Goal: Task Accomplishment & Management: Use online tool/utility

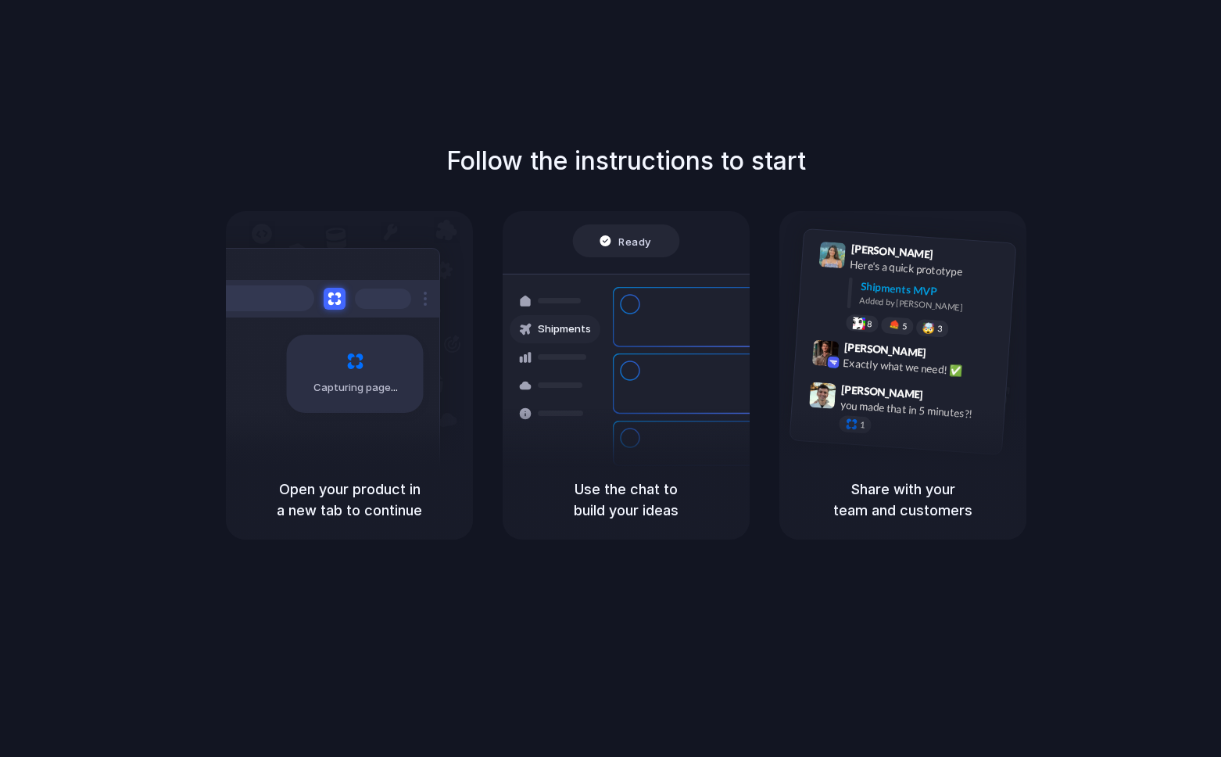
click at [710, 601] on div "Follow the instructions to start Capturing page Open your product in a new tab …" at bounding box center [626, 394] width 1253 height 788
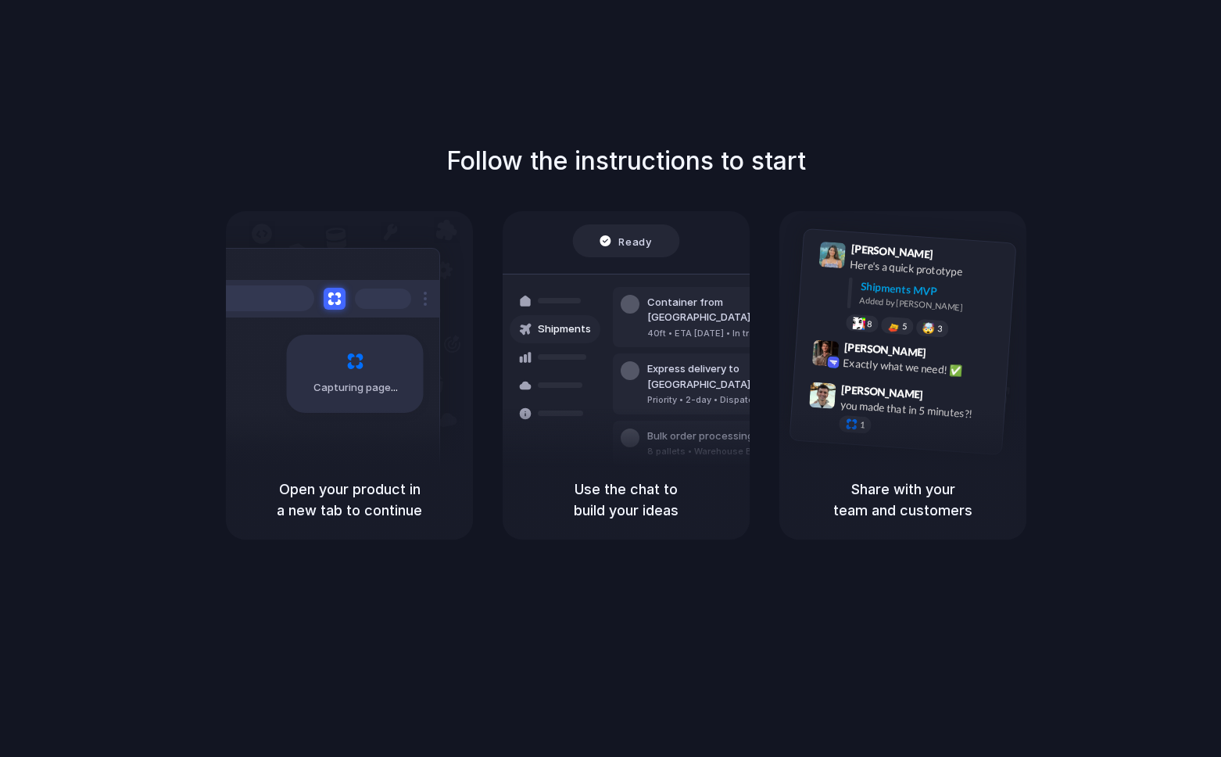
click at [353, 491] on h5 "Open your product in a new tab to continue" at bounding box center [350, 500] width 210 height 42
click at [338, 507] on h5 "Open your product in a new tab to continue" at bounding box center [350, 500] width 210 height 42
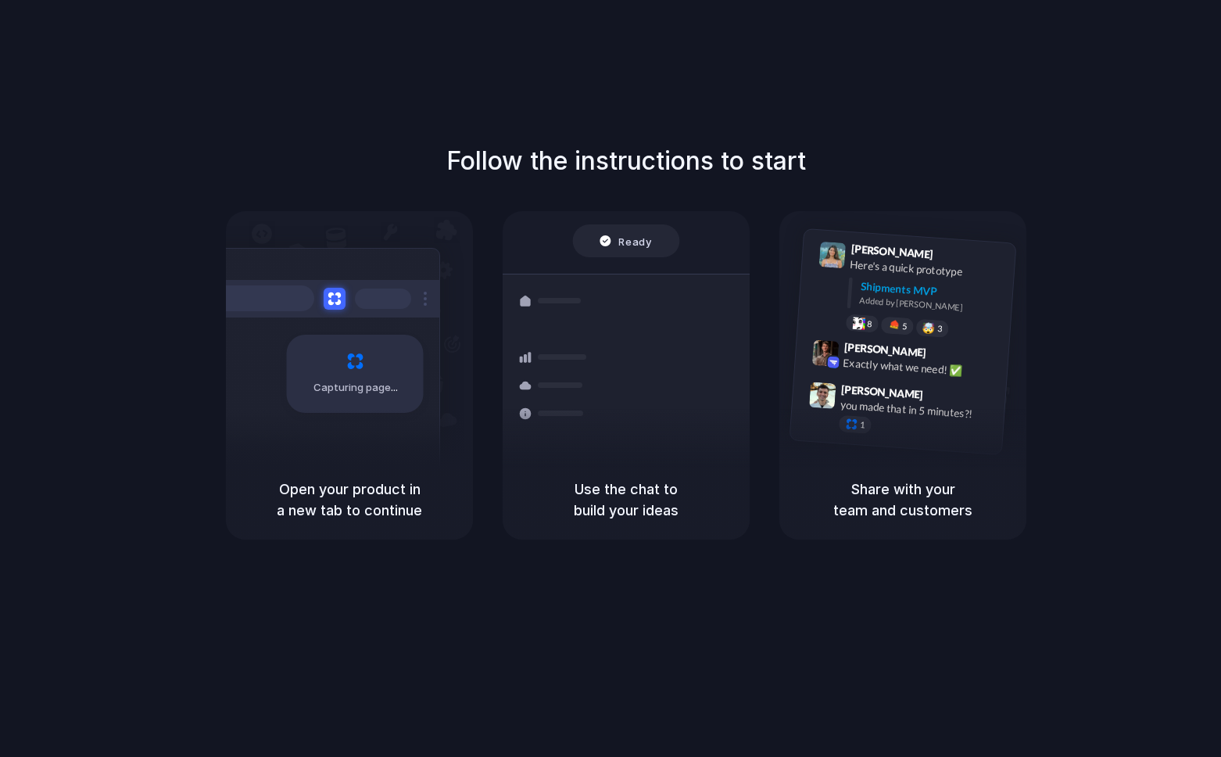
click at [598, 343] on div "Shipments" at bounding box center [543, 383] width 114 height 219
click at [845, 382] on span "[PERSON_NAME]" at bounding box center [882, 391] width 83 height 23
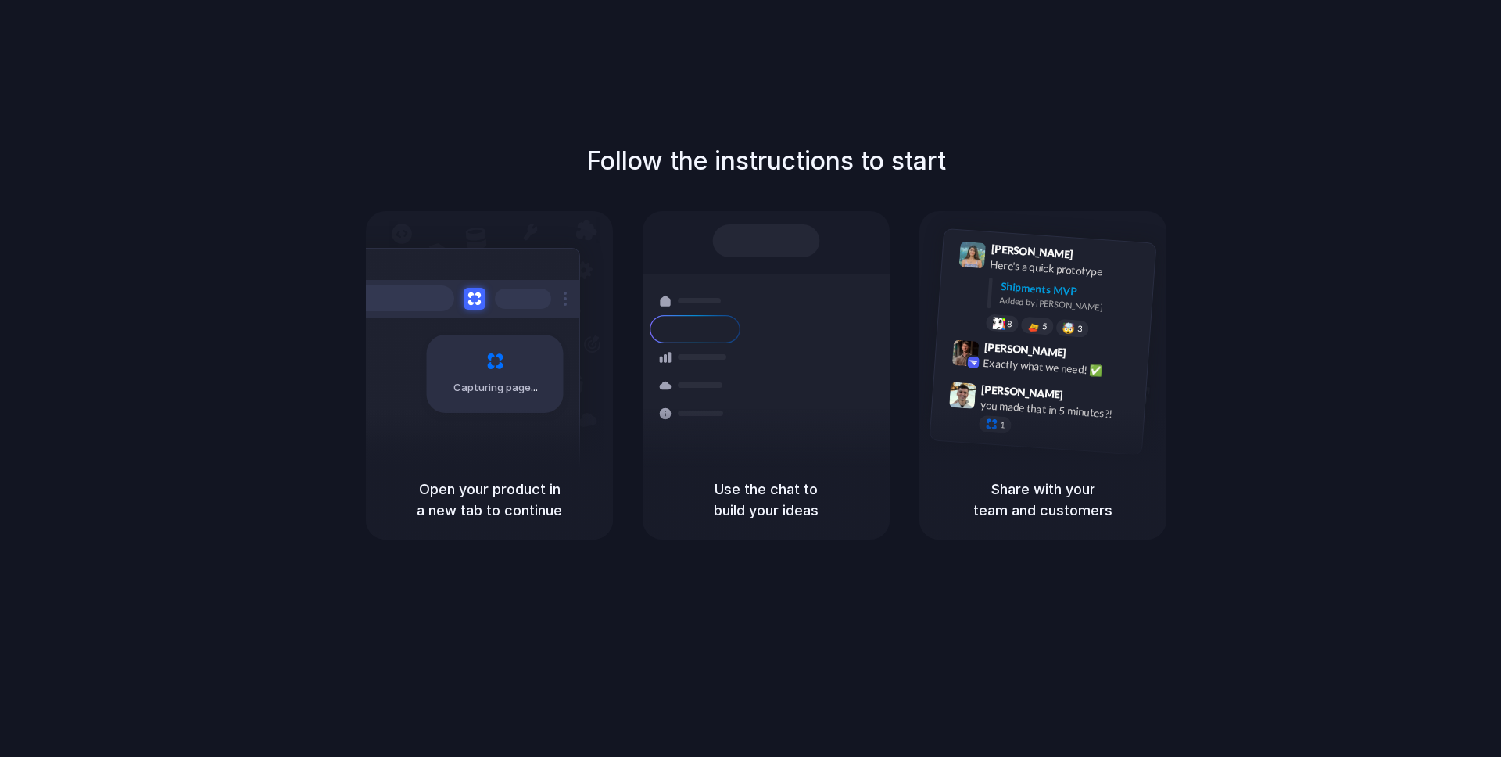
click at [766, 253] on div at bounding box center [766, 240] width 107 height 33
click at [774, 464] on div "Use the chat to build your ideas" at bounding box center [766, 500] width 247 height 80
click at [816, 124] on div "Follow the instructions to start Capturing page Open your product in a new tab …" at bounding box center [766, 394] width 1533 height 788
click at [763, 82] on div "Follow the instructions to start Capturing page Open your product in a new tab …" at bounding box center [766, 394] width 1533 height 788
click at [1203, 111] on div "Follow the instructions to start Capturing page Open your product in a new tab …" at bounding box center [766, 394] width 1533 height 788
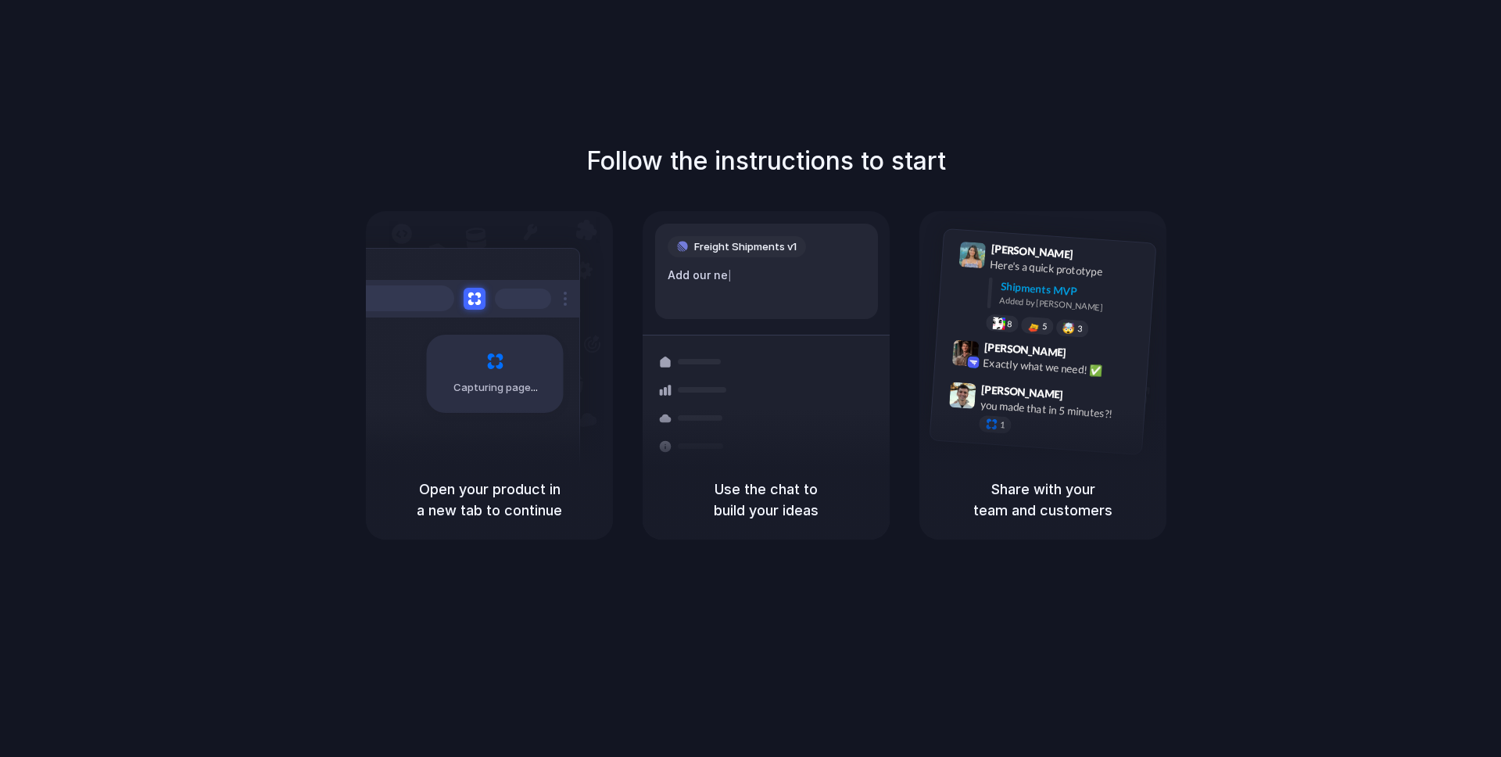
click at [1446, 377] on div "Follow the instructions to start Capturing page Open your product in a new tab …" at bounding box center [766, 340] width 1501 height 397
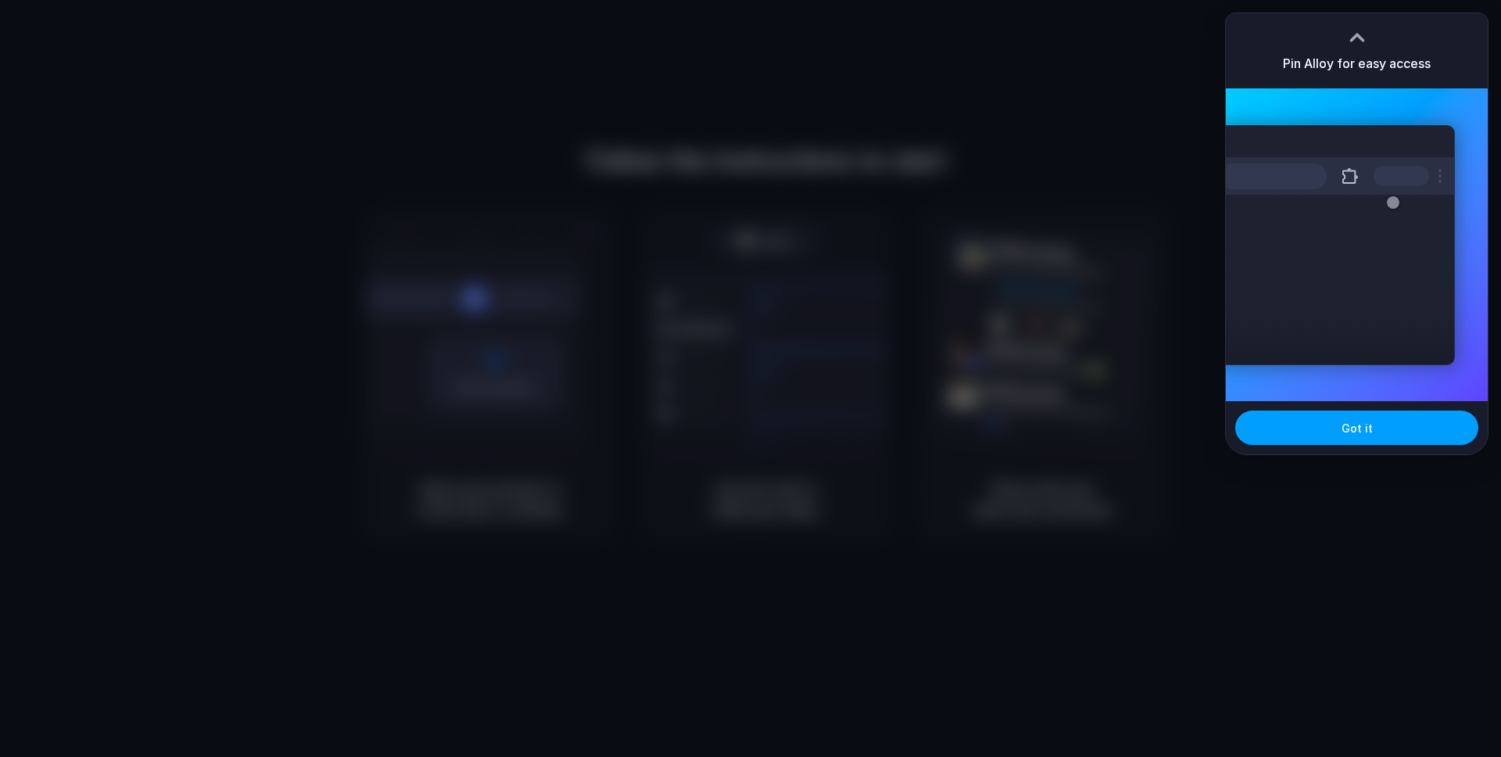
click at [1358, 432] on span "Got it" at bounding box center [1357, 428] width 31 height 16
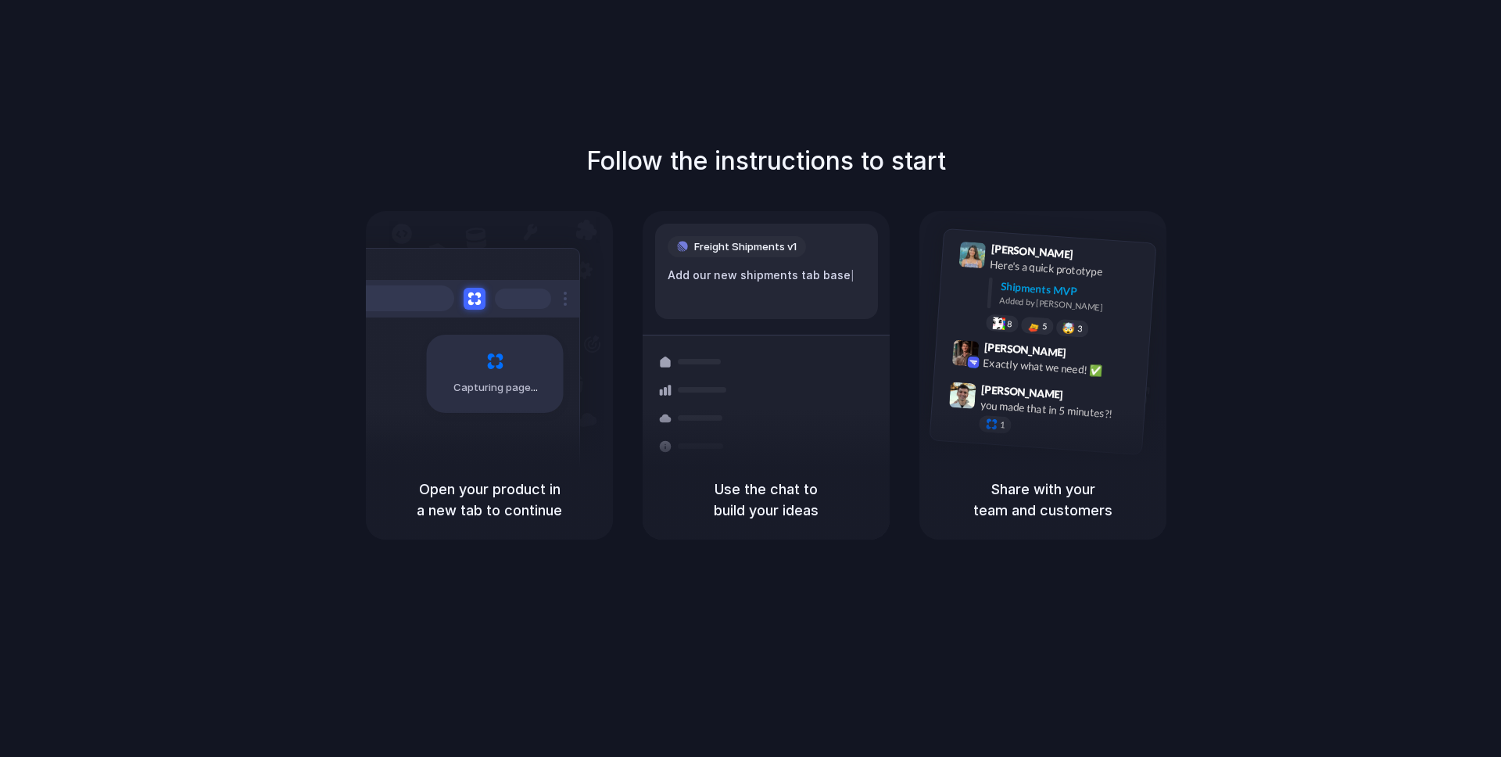
click at [1361, 66] on div "Follow the instructions to start Capturing page Open your product in a new tab …" at bounding box center [766, 394] width 1533 height 788
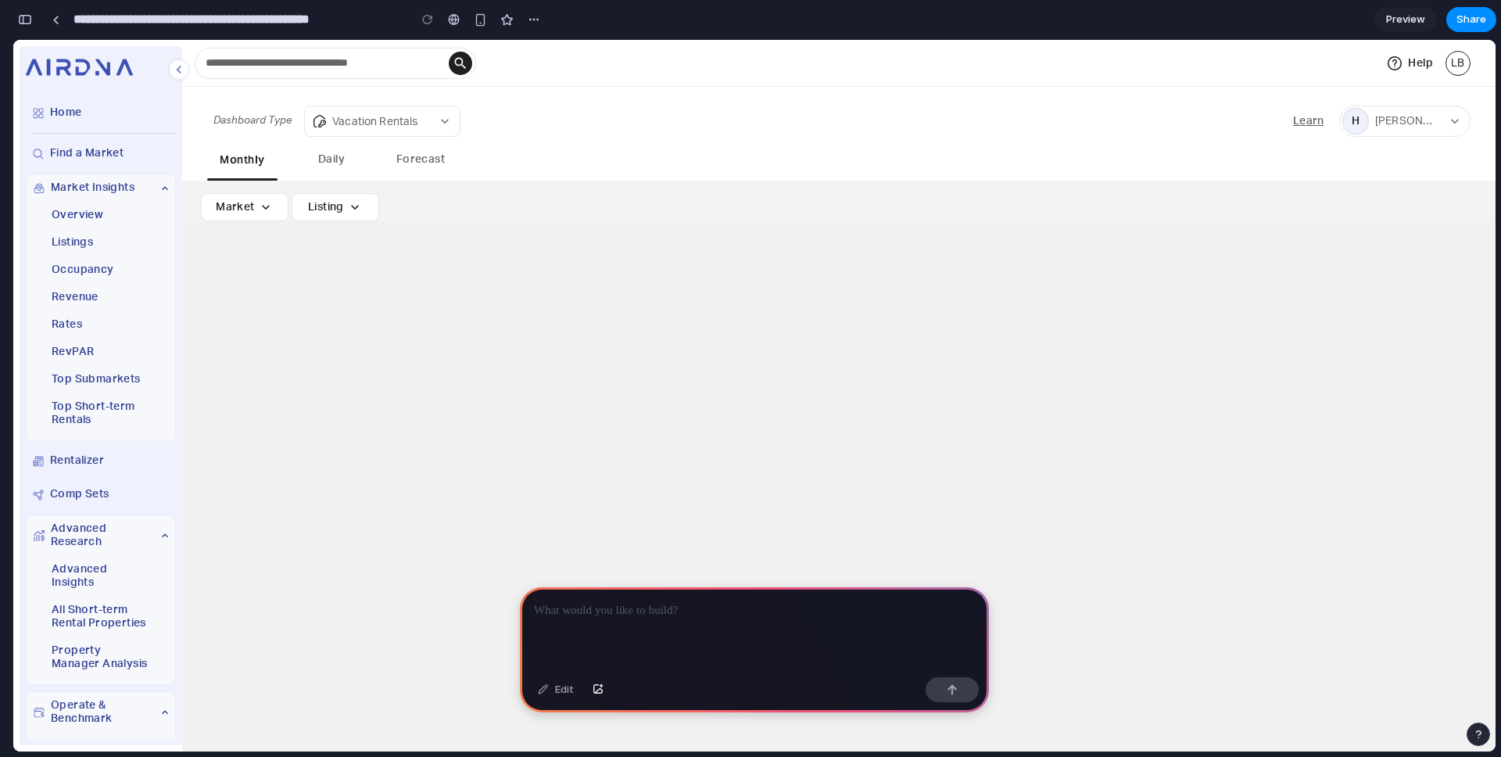
click at [647, 607] on p at bounding box center [754, 610] width 441 height 19
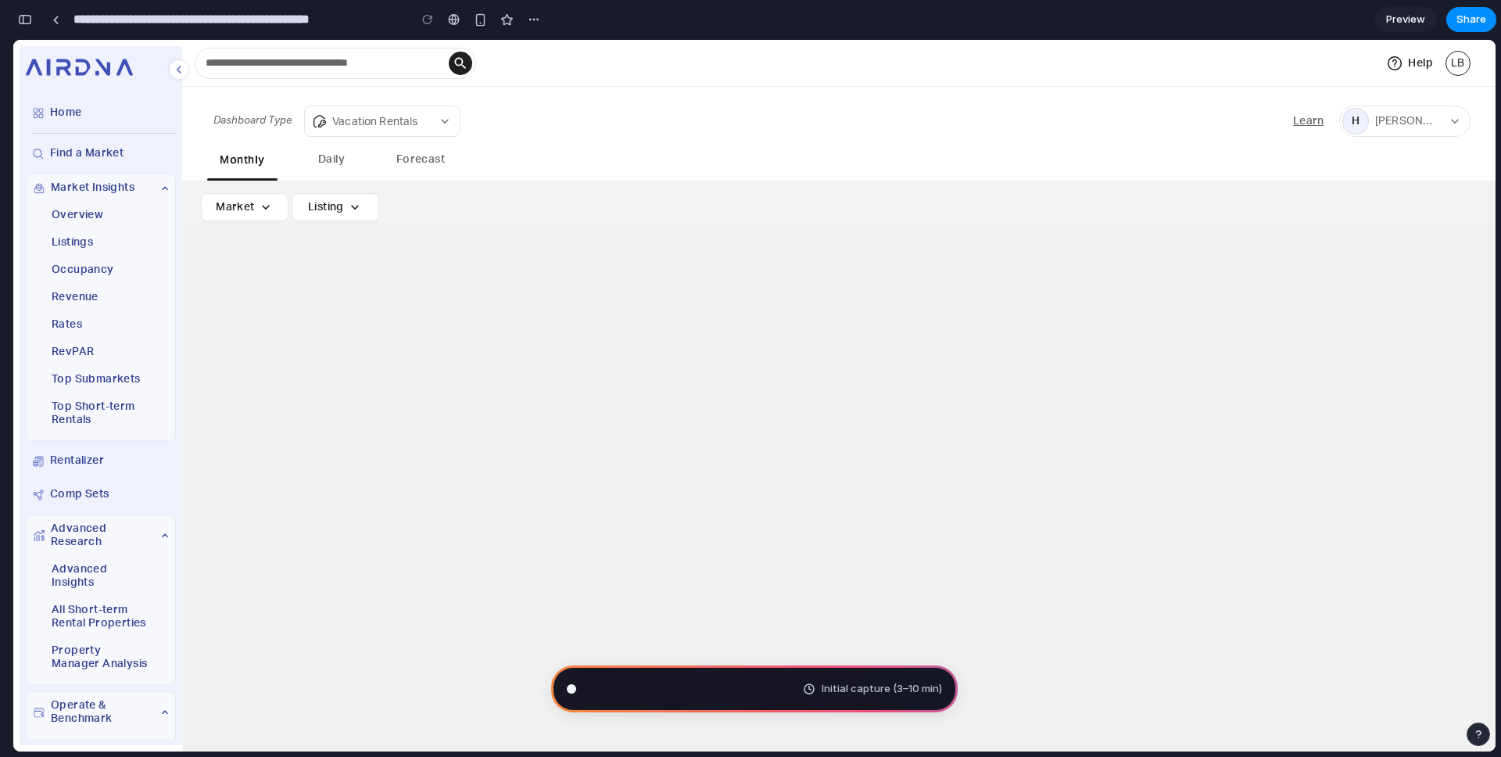
type input "**********"
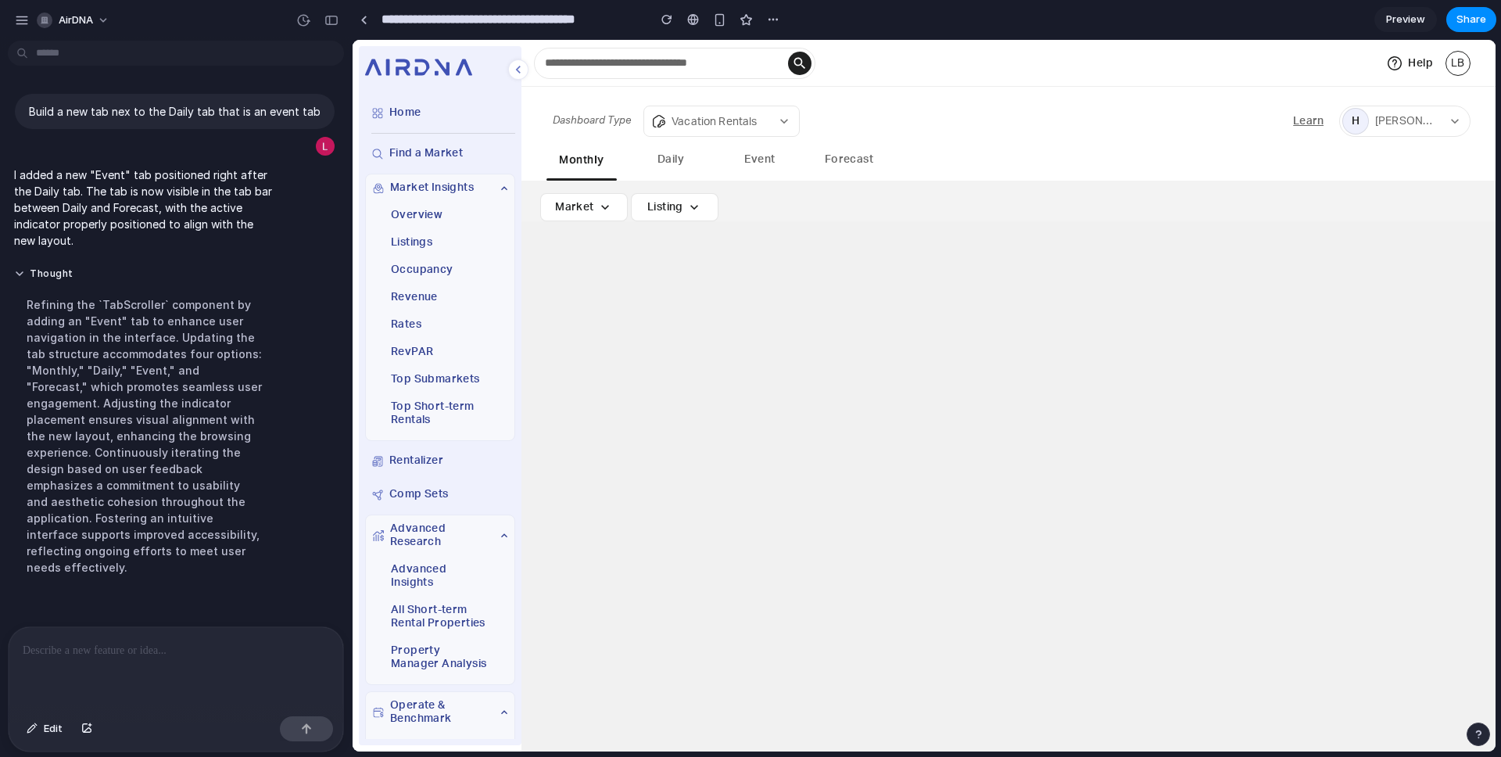
click at [748, 163] on button "Event" at bounding box center [760, 161] width 70 height 36
click at [755, 162] on button "Event" at bounding box center [760, 161] width 70 height 36
click at [762, 164] on button "Event" at bounding box center [760, 161] width 70 height 36
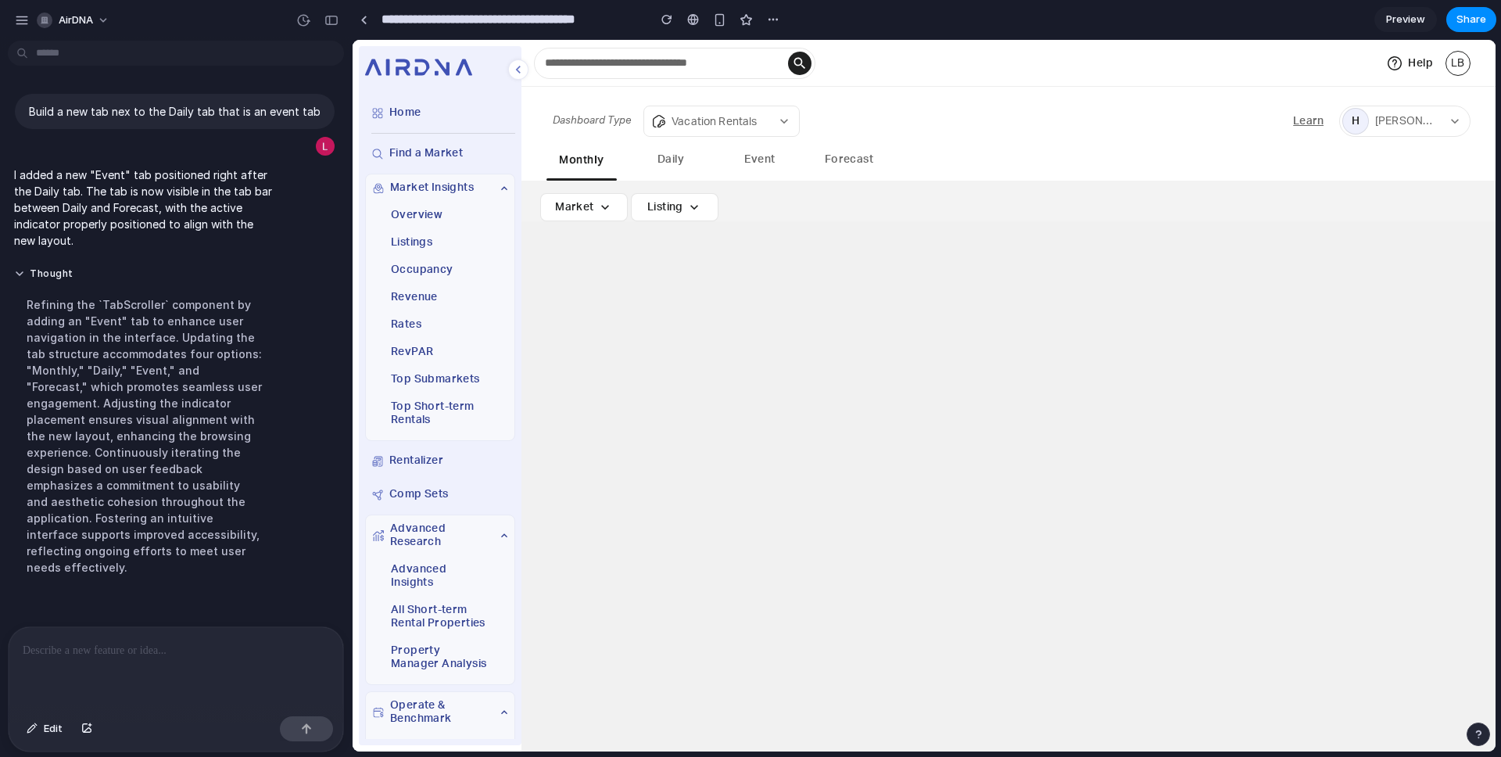
click at [762, 164] on button "Event" at bounding box center [760, 161] width 70 height 36
click at [684, 162] on button "Daily" at bounding box center [671, 161] width 70 height 36
click at [764, 162] on button "Event" at bounding box center [760, 161] width 70 height 36
click at [755, 154] on button "Event" at bounding box center [760, 161] width 70 height 36
click at [124, 652] on p at bounding box center [176, 650] width 307 height 19
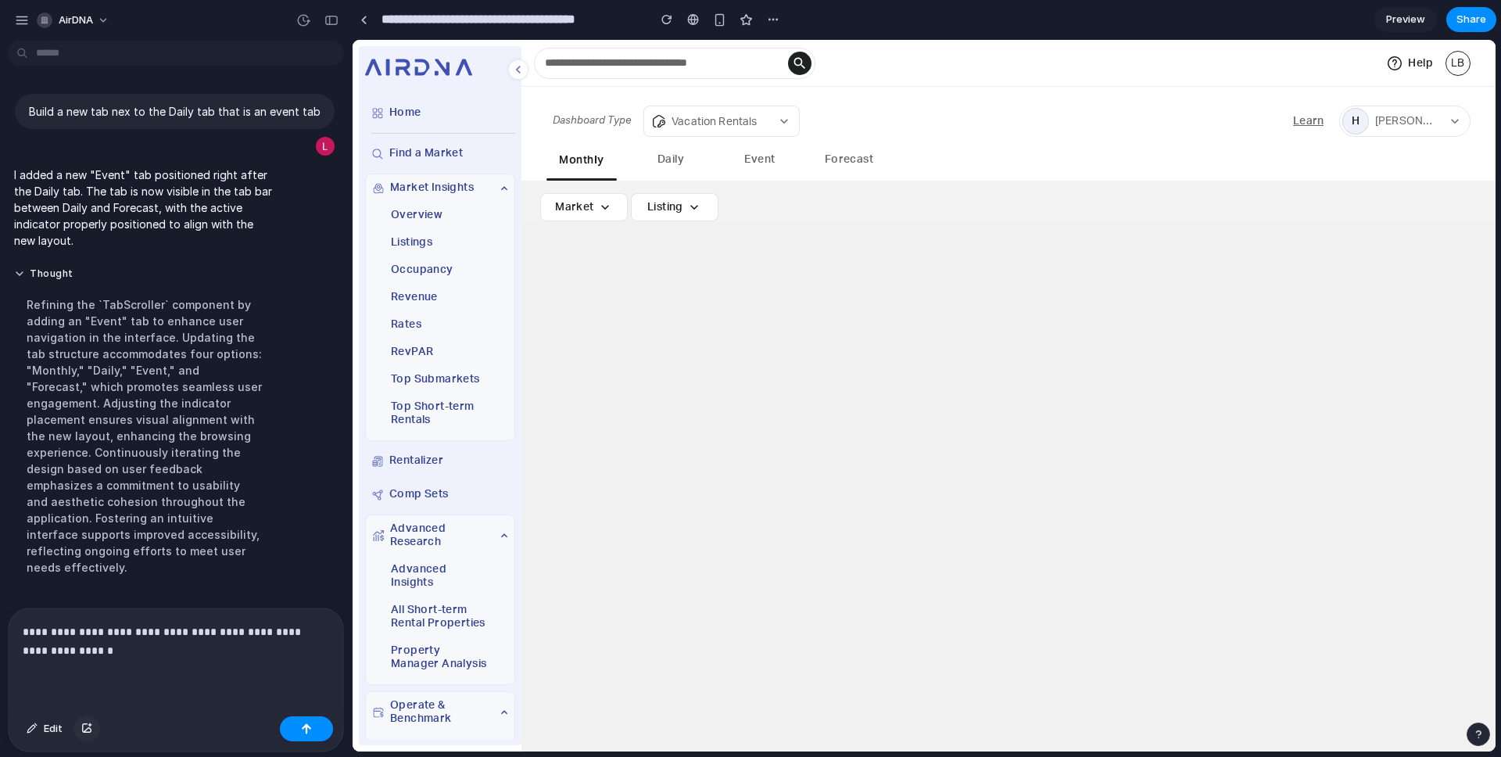
click at [88, 729] on div "button" at bounding box center [86, 728] width 11 height 9
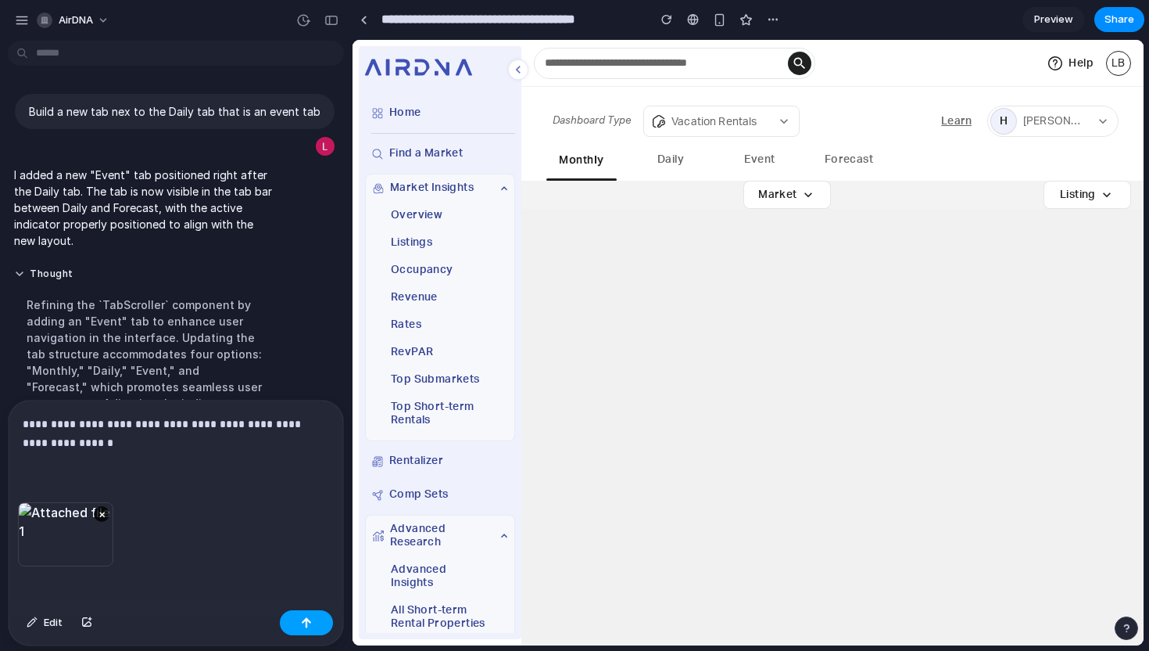
click at [305, 630] on button "button" at bounding box center [306, 622] width 53 height 25
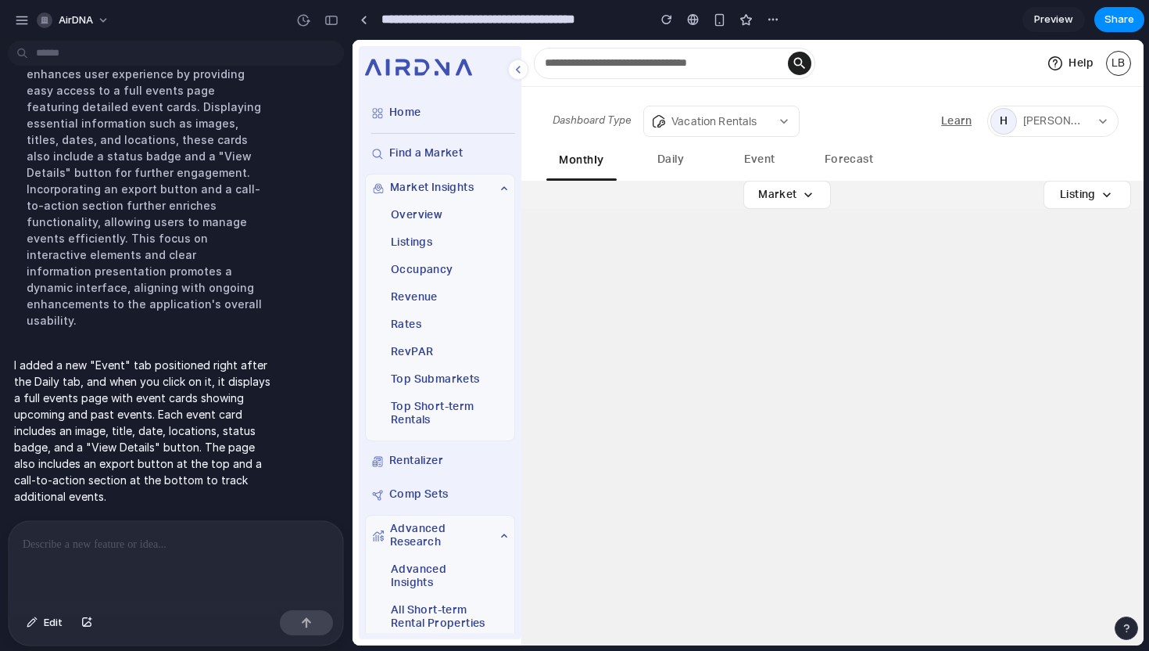
click at [753, 159] on button "Event" at bounding box center [760, 161] width 70 height 36
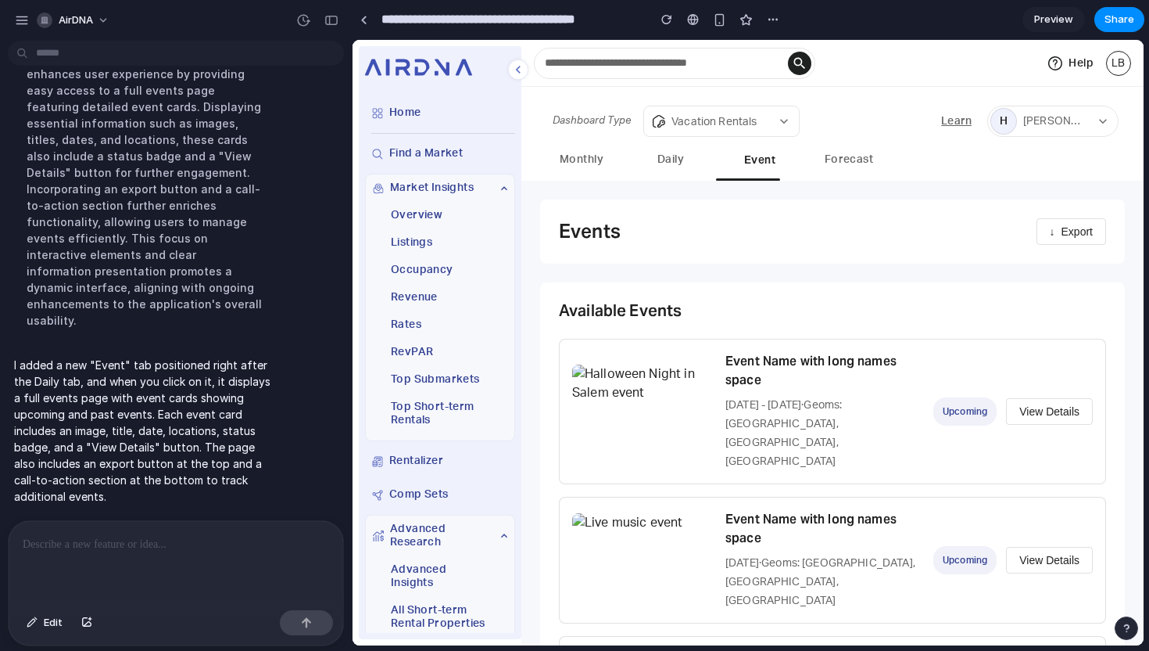
click at [109, 561] on div at bounding box center [176, 562] width 335 height 83
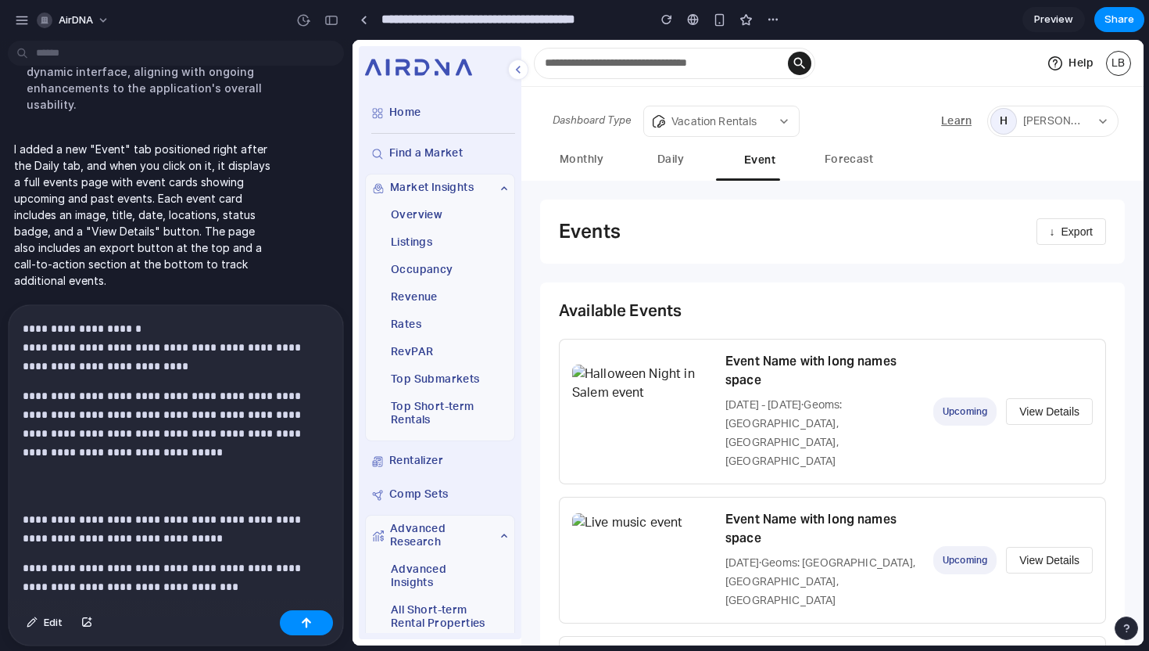
scroll to position [214, 0]
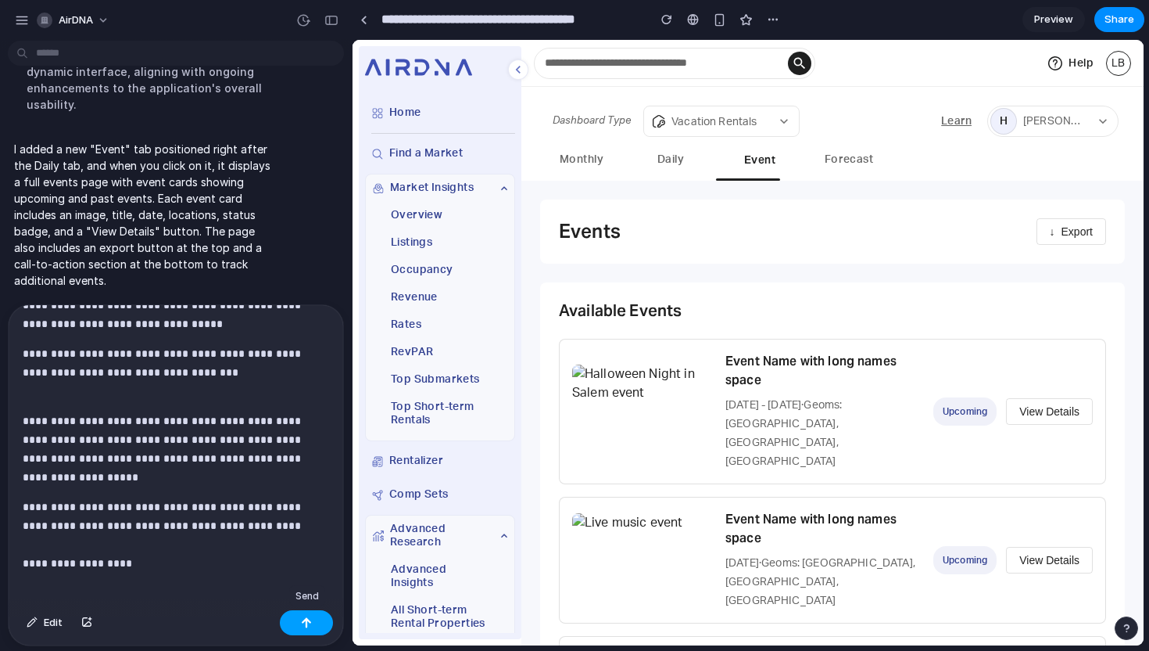
click at [313, 616] on button "button" at bounding box center [306, 622] width 53 height 25
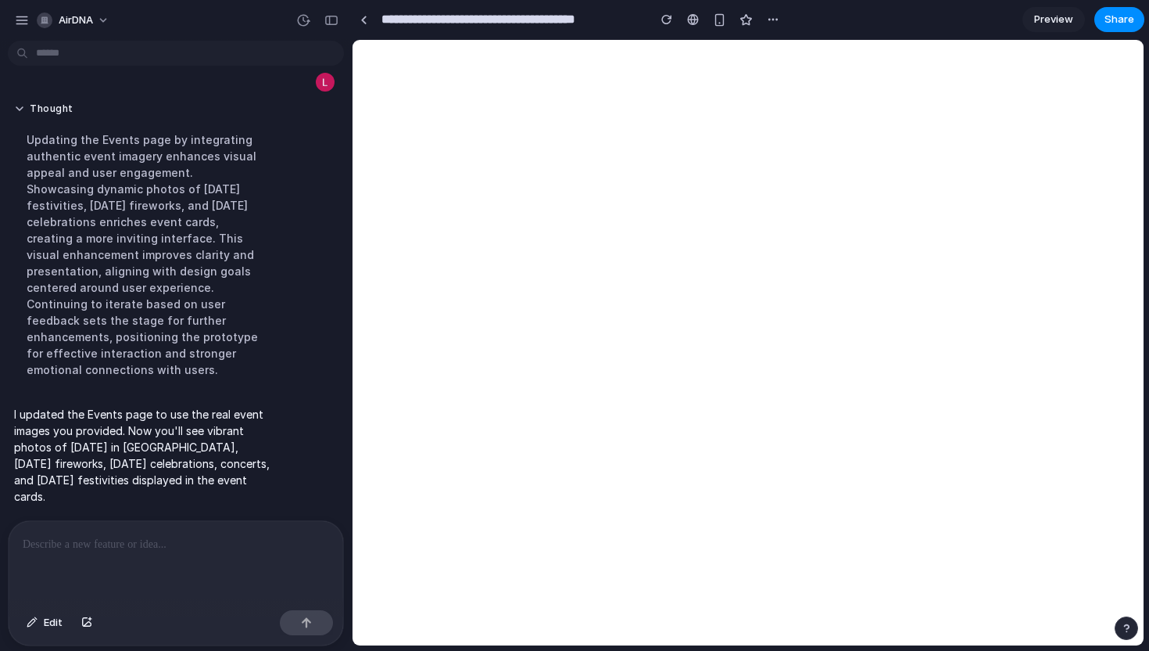
scroll to position [1326, 0]
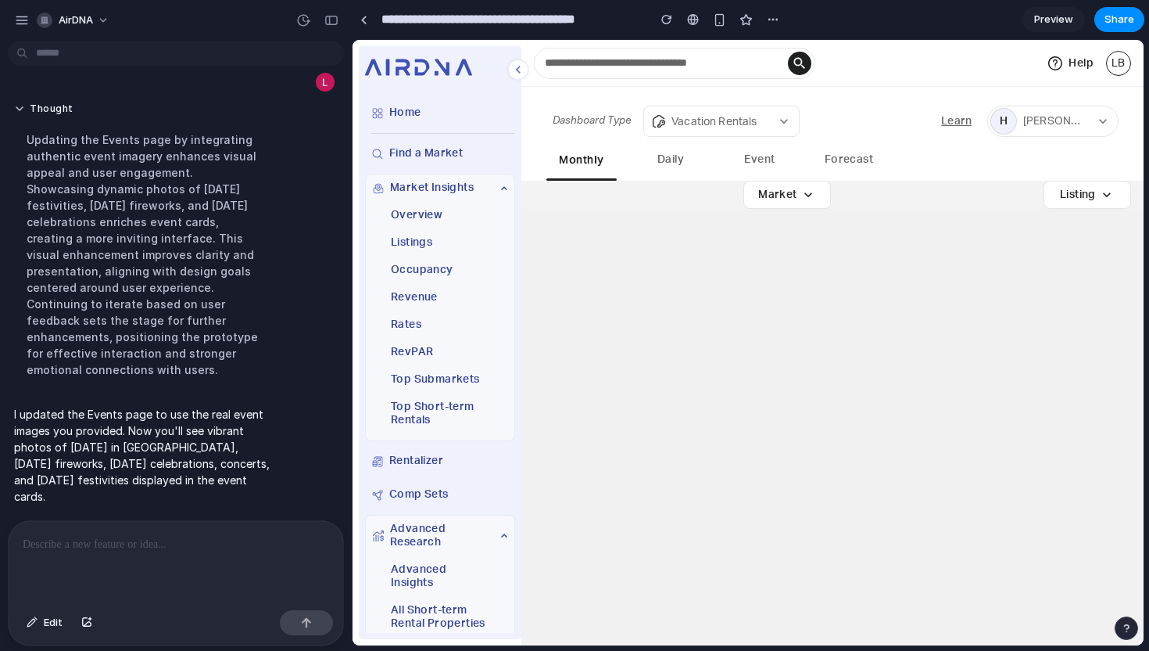
click at [753, 158] on button "Event" at bounding box center [760, 161] width 70 height 36
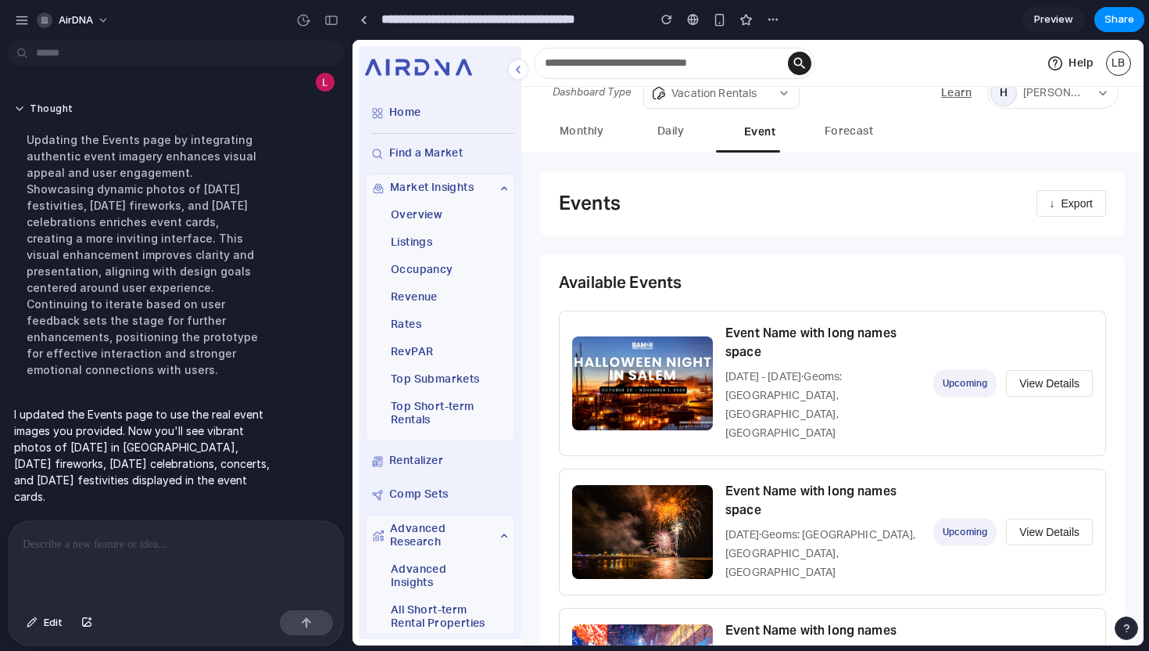
scroll to position [0, 0]
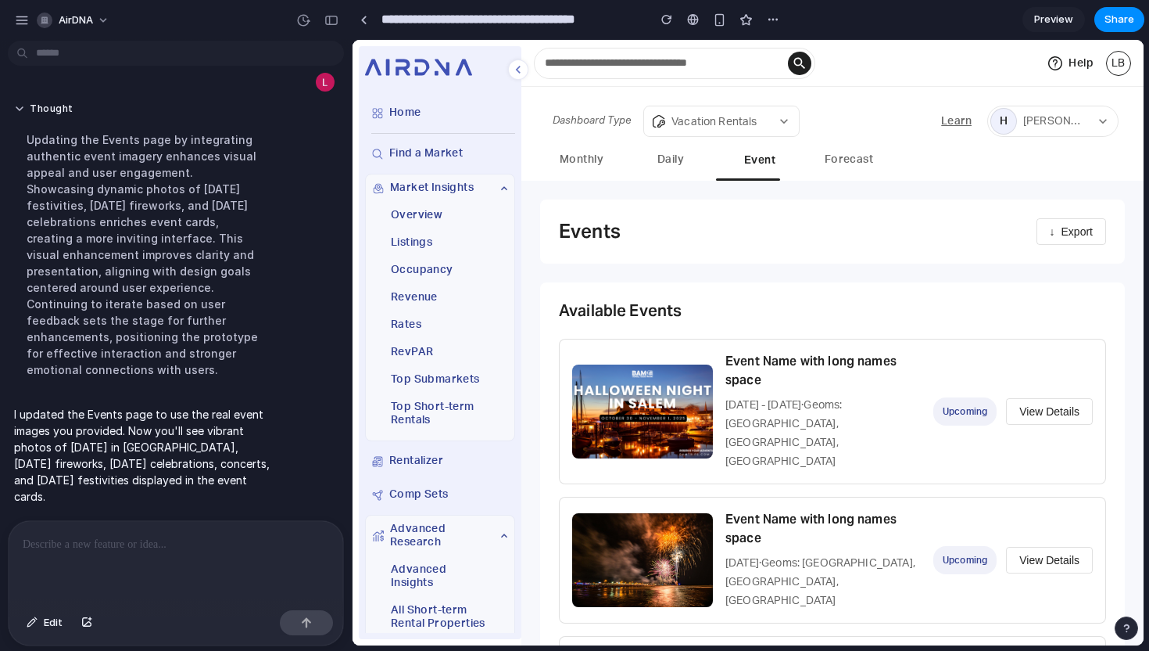
click at [131, 561] on div at bounding box center [176, 562] width 335 height 83
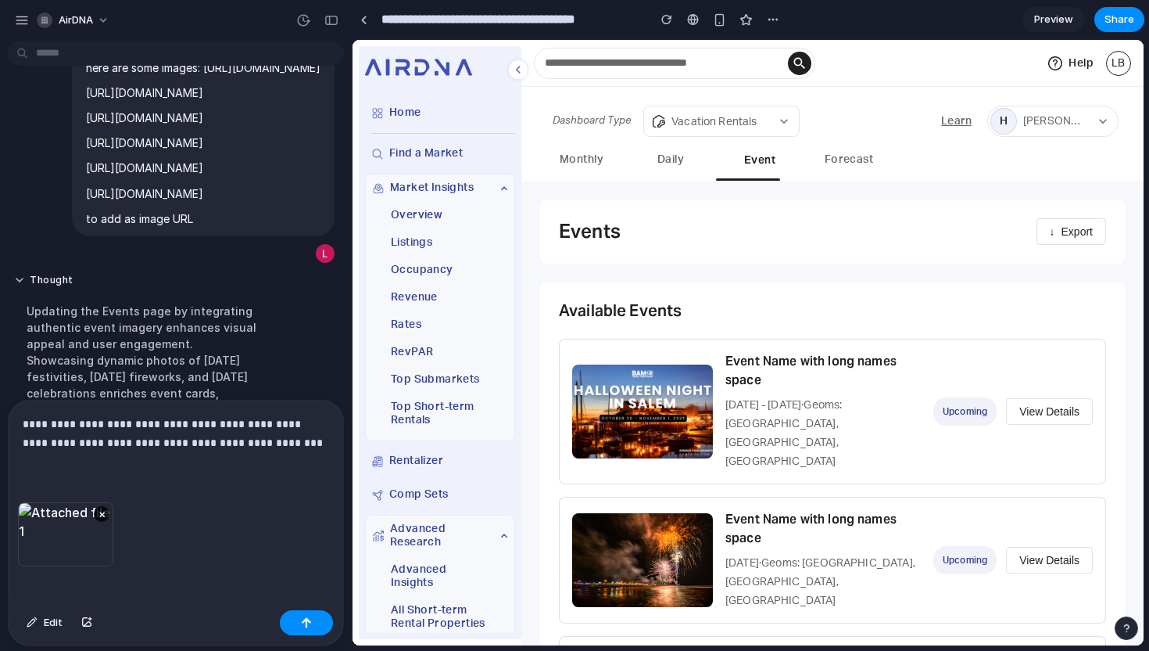
scroll to position [1447, 0]
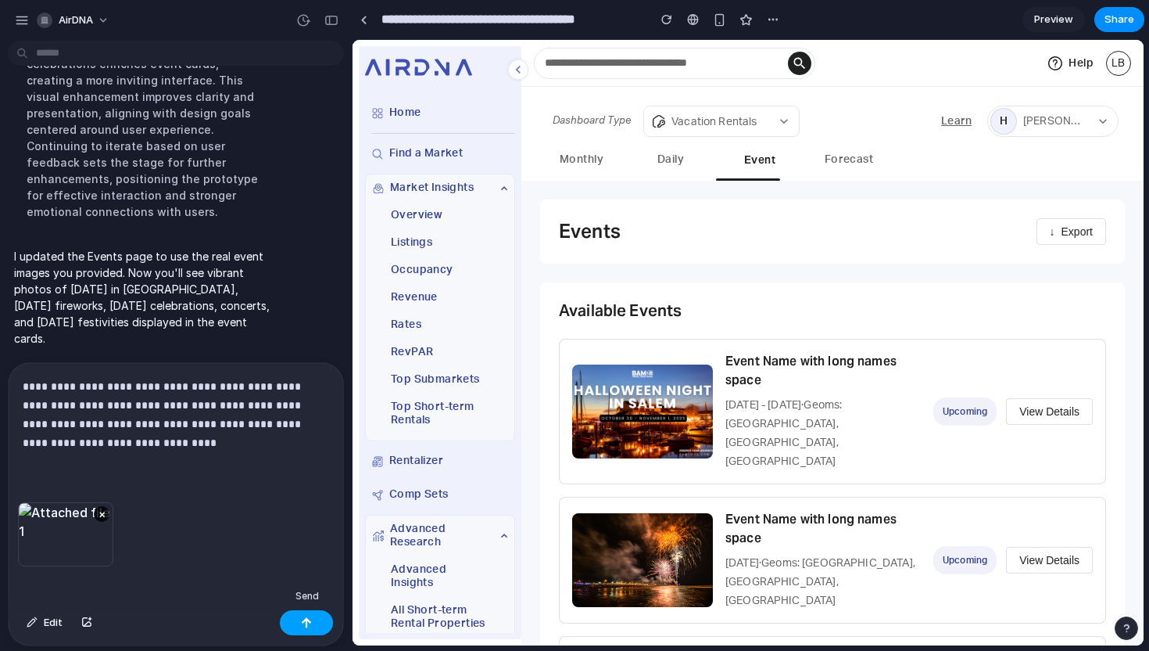
click at [305, 620] on div "button" at bounding box center [306, 622] width 11 height 11
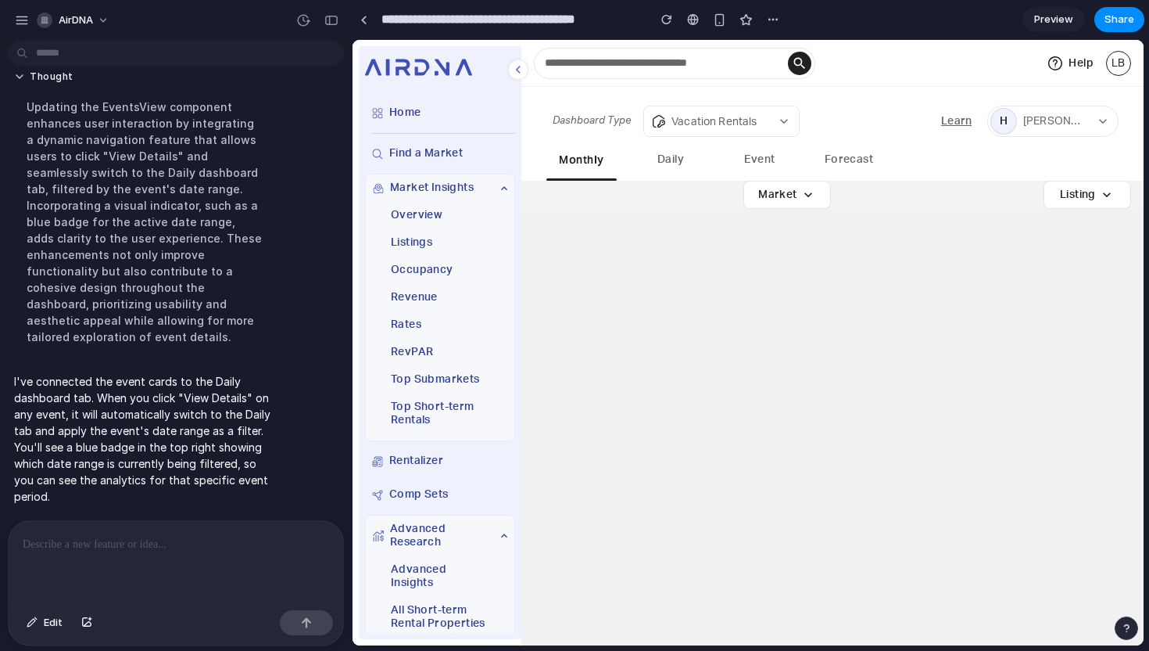
scroll to position [2886, 0]
click at [755, 155] on button "Event" at bounding box center [760, 161] width 70 height 36
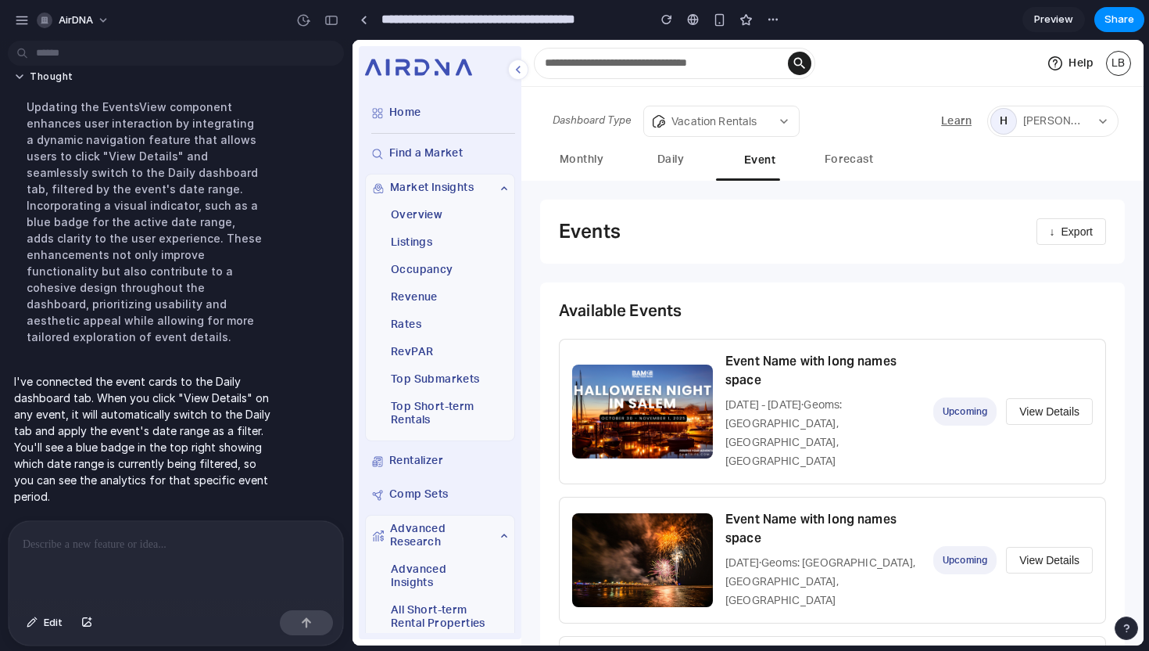
click at [895, 389] on h3 "Event Name with long names space" at bounding box center [823, 371] width 195 height 38
click at [1045, 398] on button "View Details" at bounding box center [1049, 411] width 87 height 27
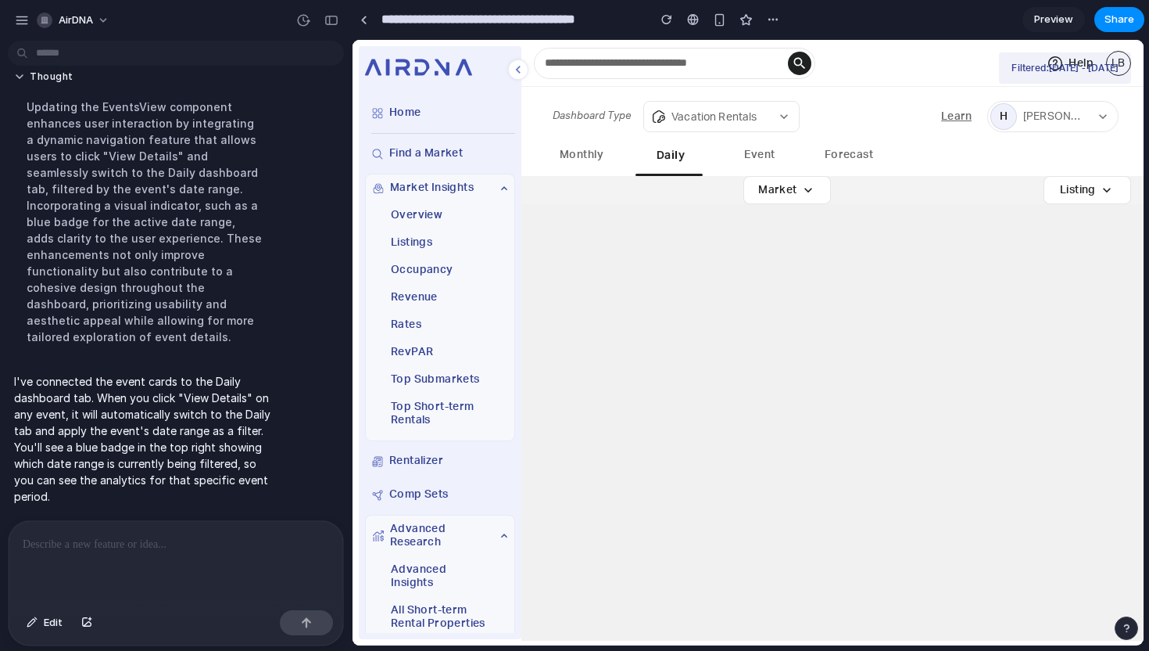
scroll to position [0, 0]
click at [145, 550] on p at bounding box center [176, 544] width 307 height 19
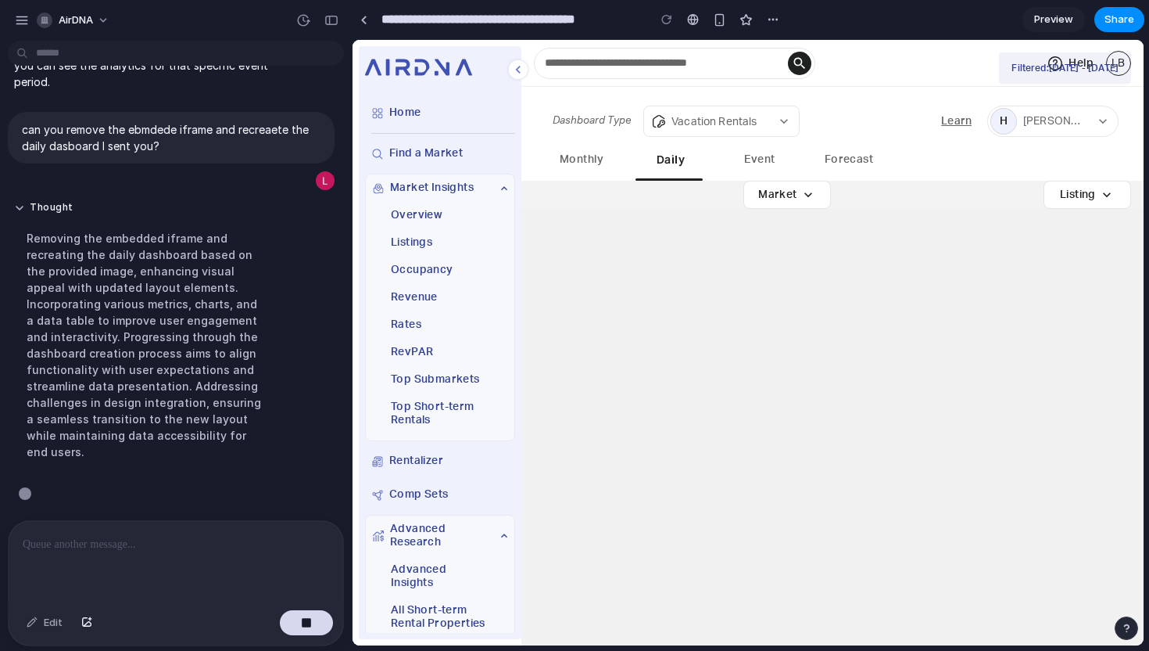
scroll to position [3029, 0]
click at [778, 157] on button "Event" at bounding box center [760, 161] width 70 height 36
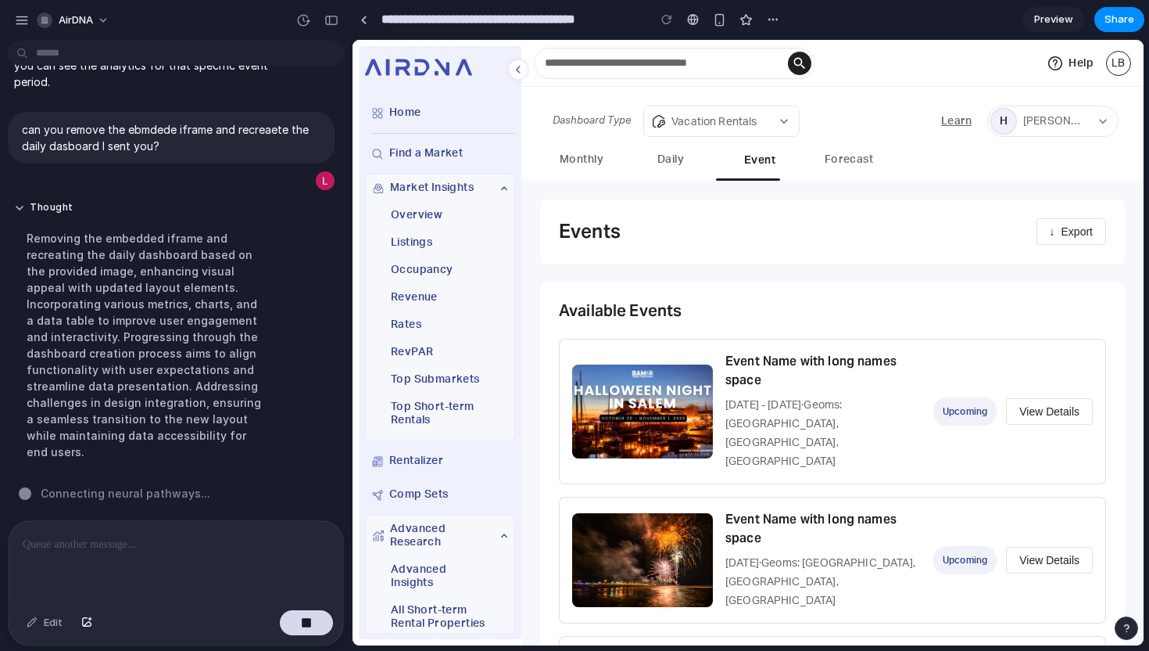
click at [1036, 400] on button "View Details" at bounding box center [1049, 411] width 87 height 27
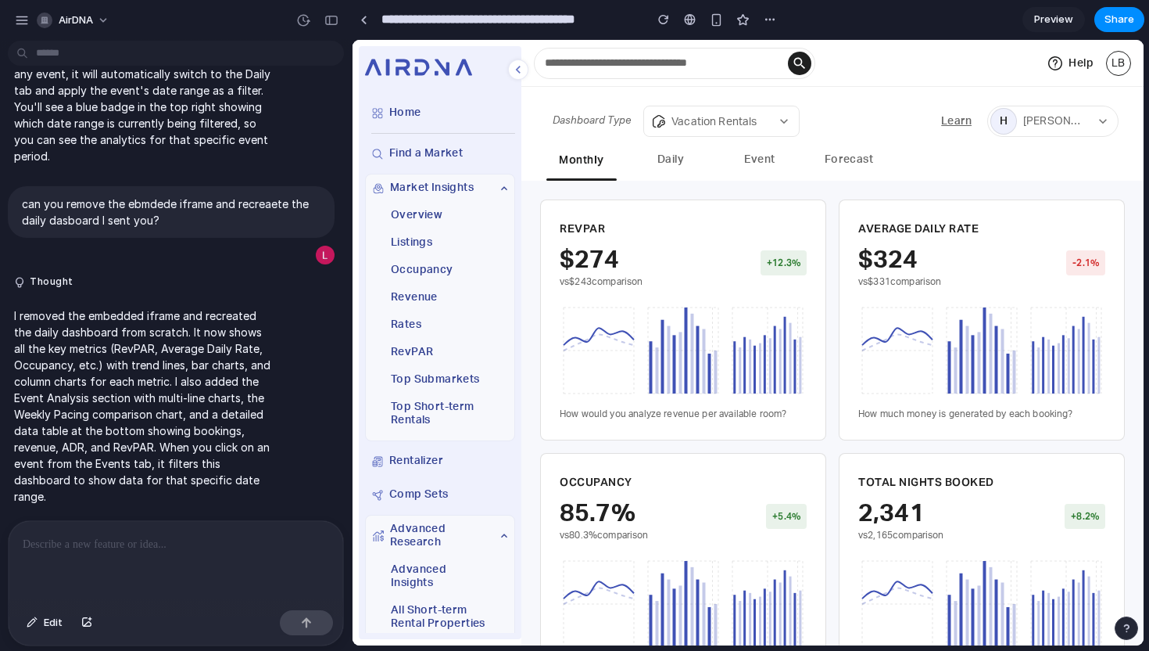
click at [688, 156] on button "Daily" at bounding box center [671, 161] width 70 height 36
click at [750, 164] on button "Event" at bounding box center [760, 161] width 70 height 36
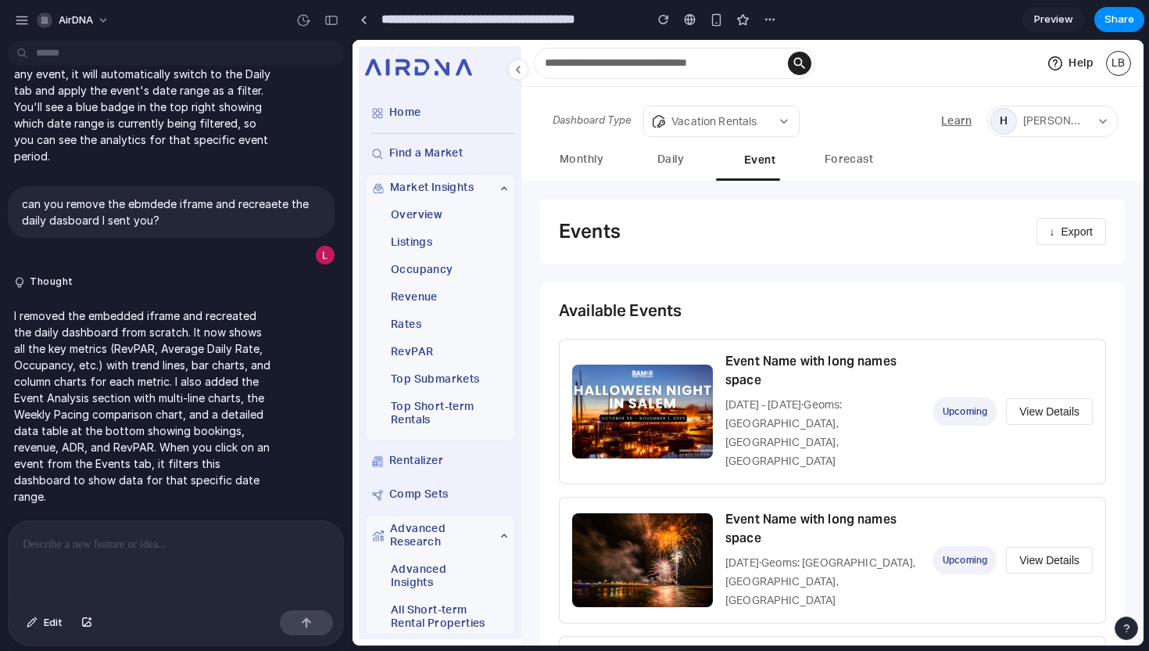
click at [1032, 406] on button "View Details" at bounding box center [1049, 411] width 87 height 27
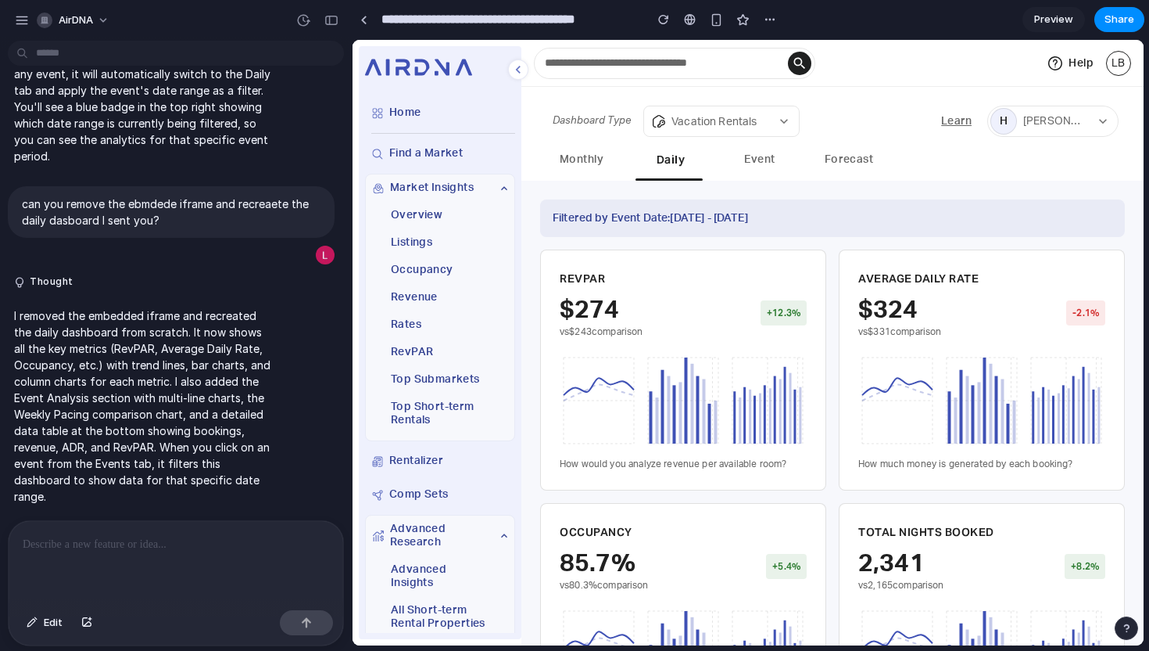
click at [754, 159] on button "Event" at bounding box center [760, 161] width 70 height 36
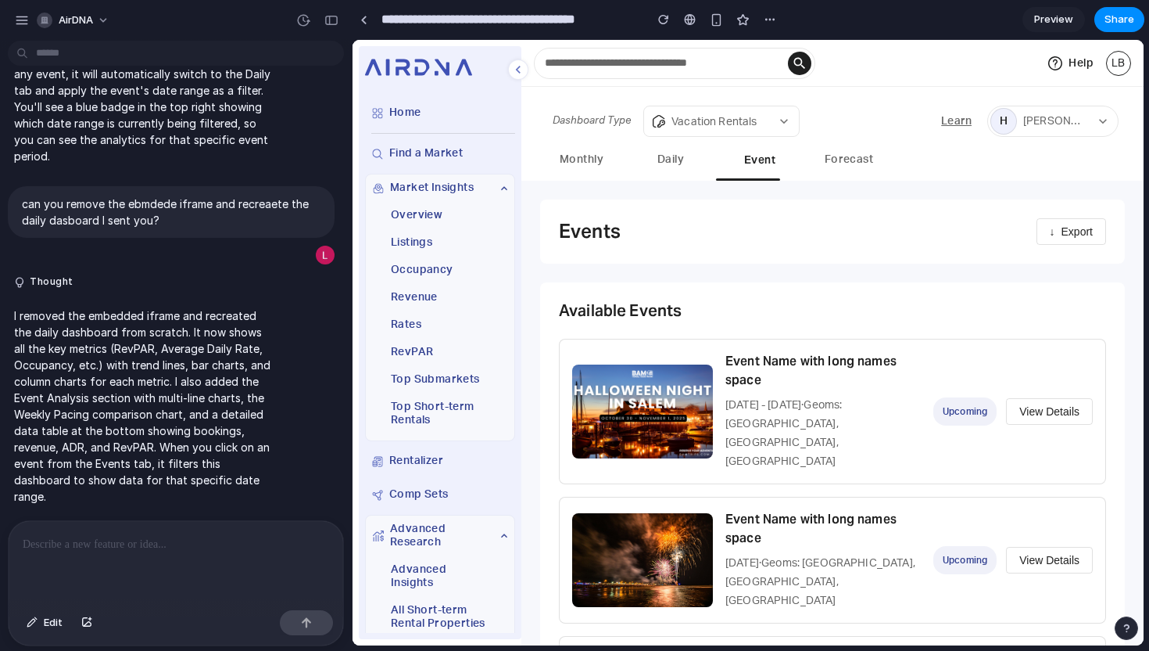
click at [1051, 547] on button "View Details" at bounding box center [1049, 560] width 87 height 27
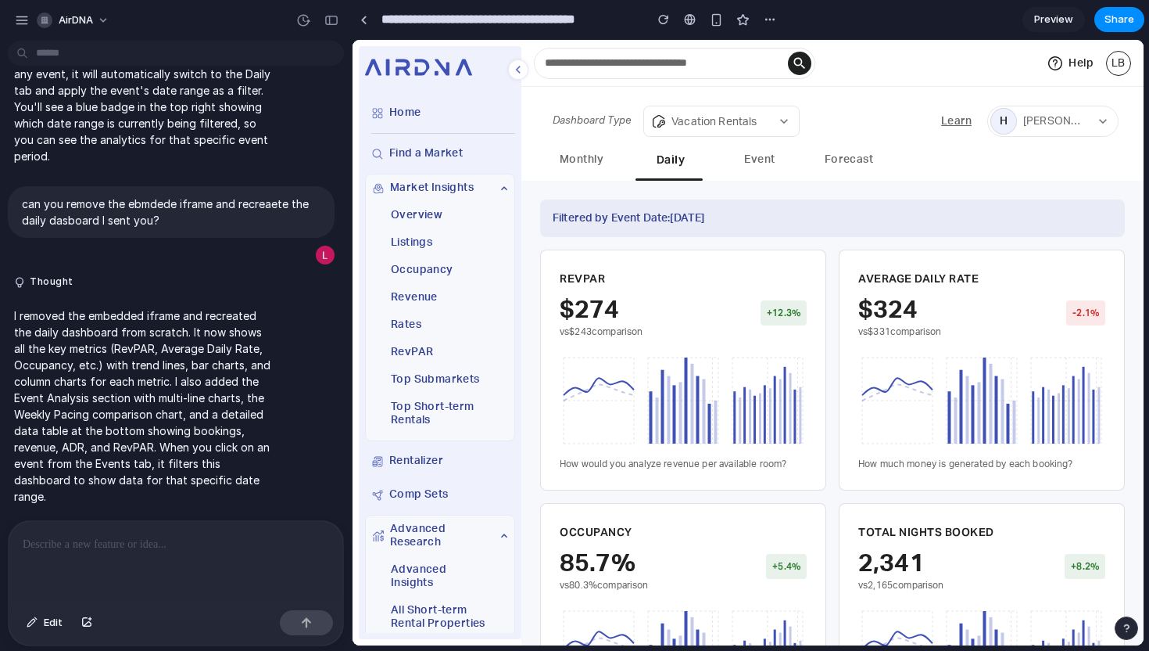
click at [751, 162] on button "Event" at bounding box center [760, 161] width 70 height 36
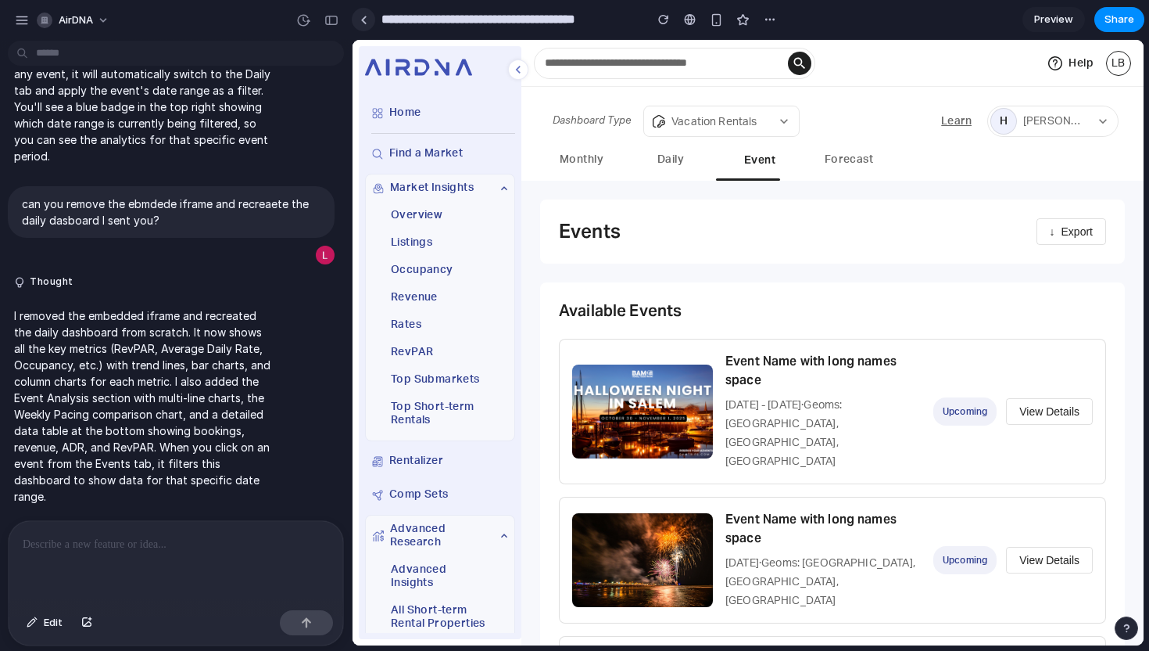
click at [356, 16] on link at bounding box center [363, 19] width 23 height 23
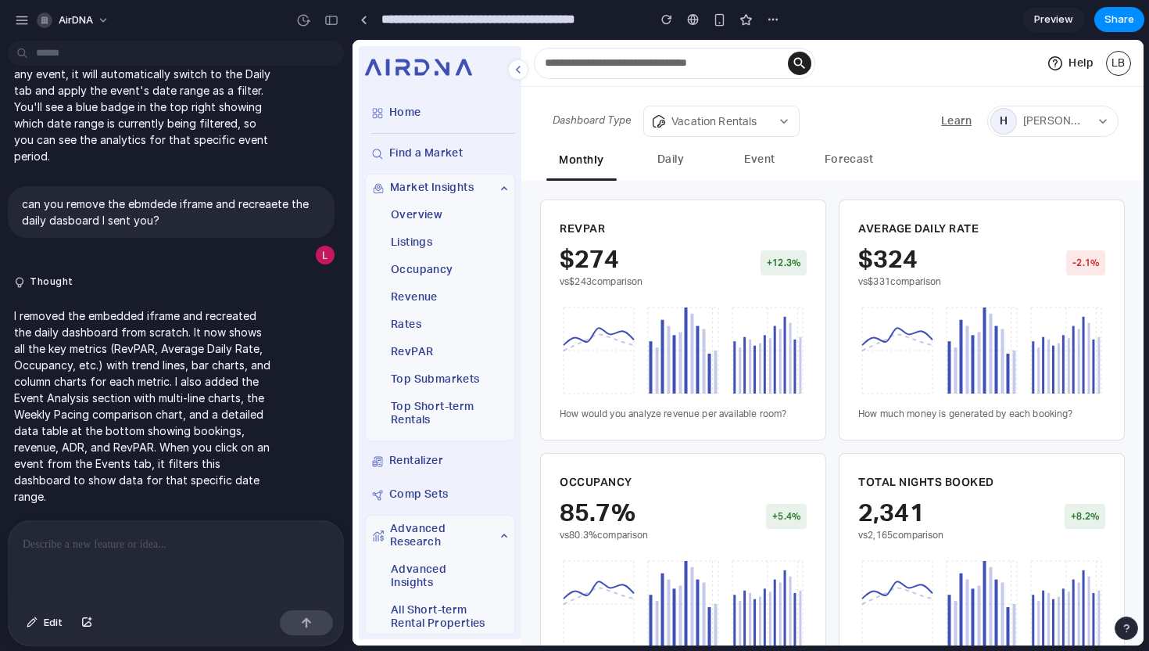
click at [320, 28] on div at bounding box center [317, 20] width 53 height 25
click at [322, 27] on button "button" at bounding box center [331, 20] width 25 height 25
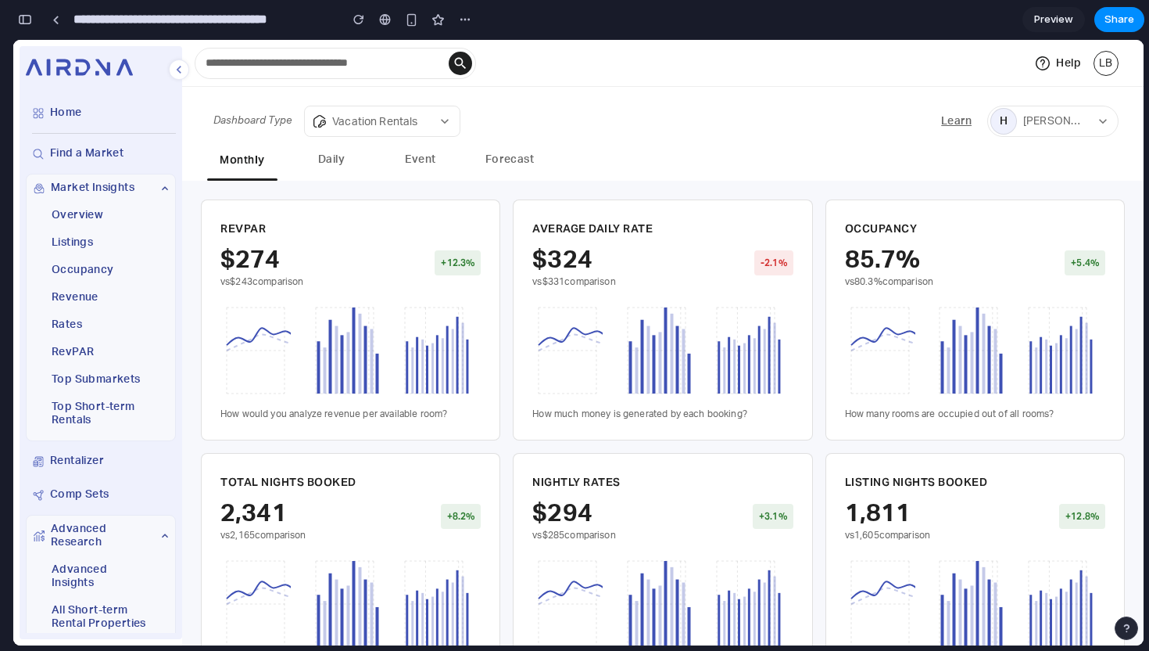
scroll to position [3245, 0]
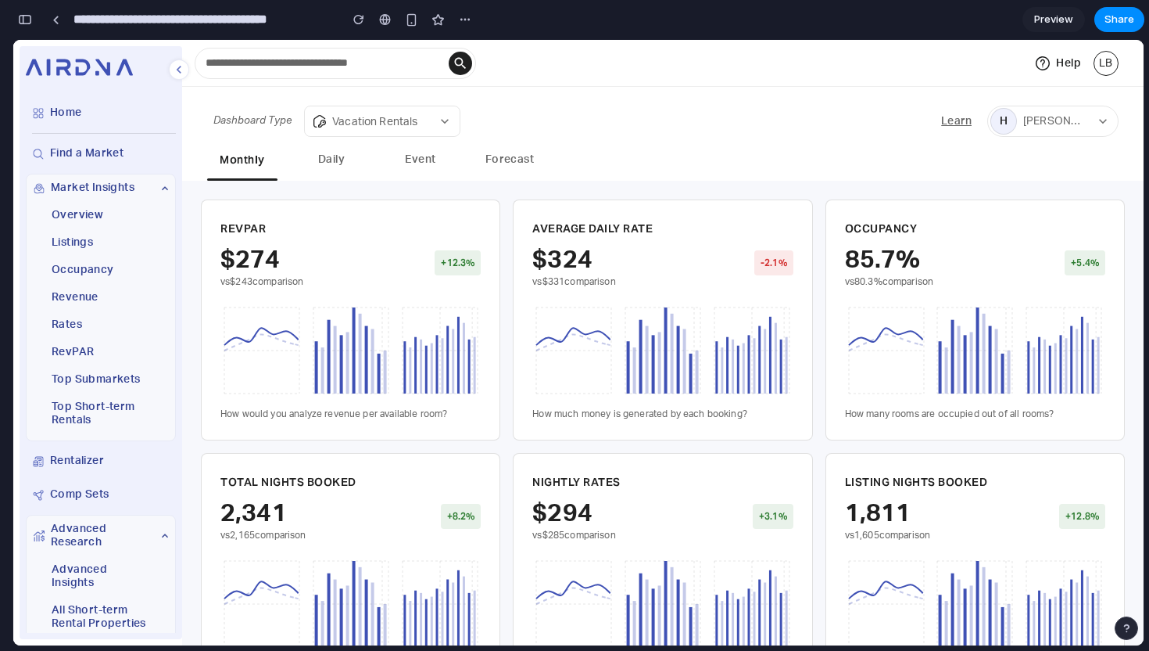
click at [433, 164] on button "Event" at bounding box center [420, 161] width 70 height 36
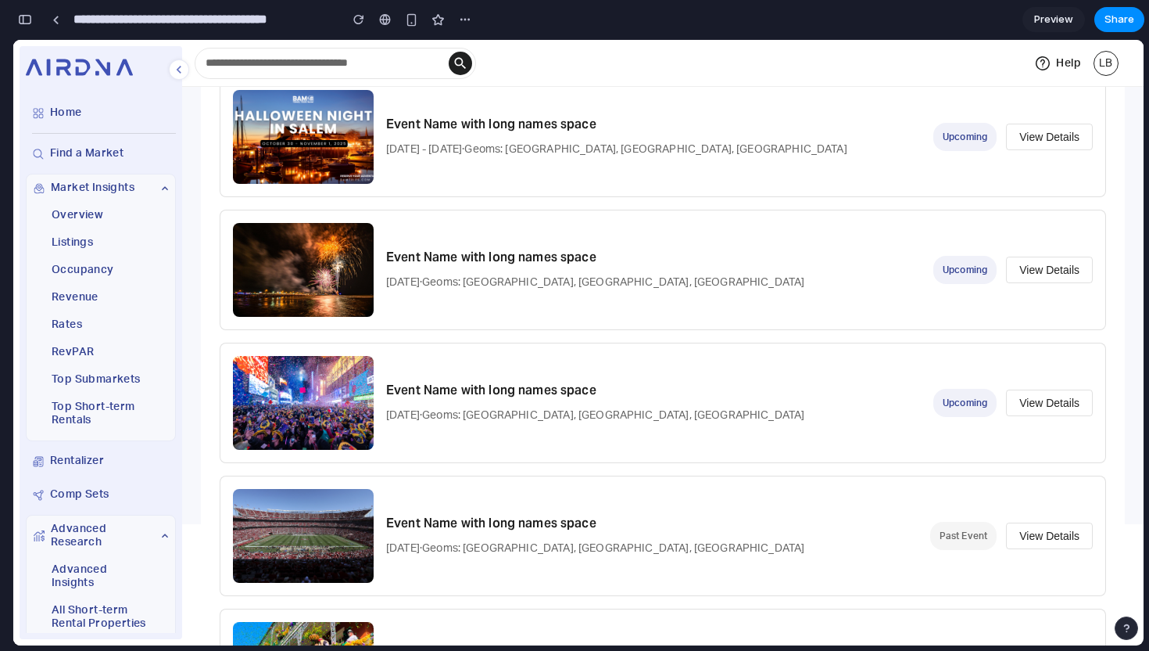
scroll to position [263, 0]
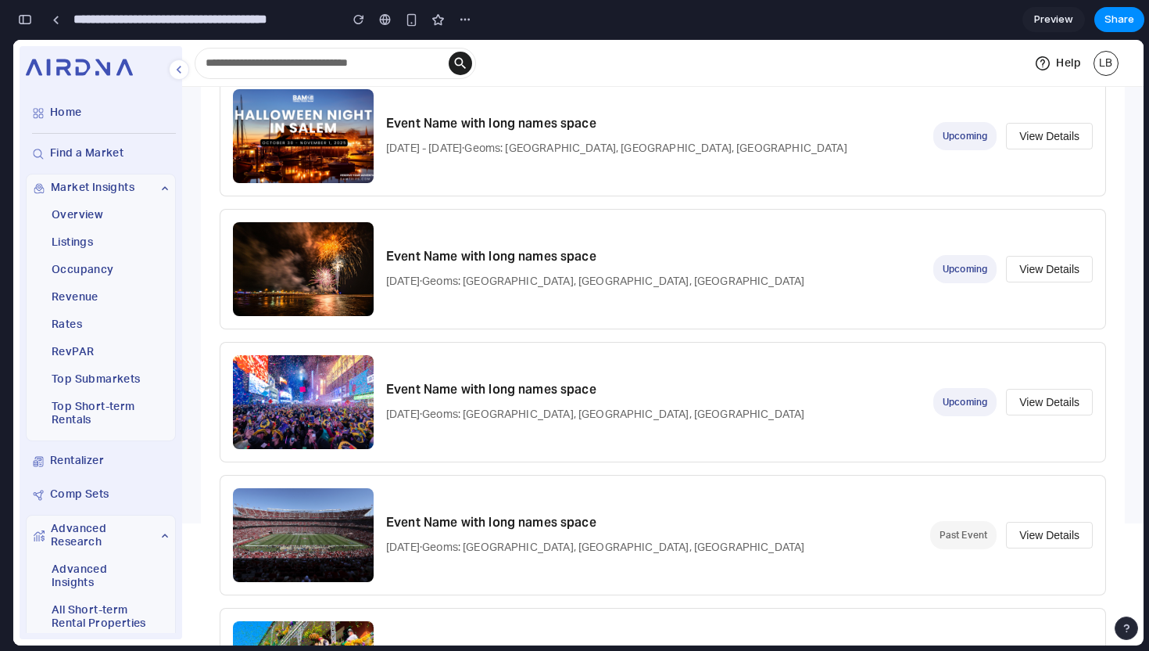
click at [1038, 264] on button "View Details" at bounding box center [1049, 269] width 87 height 27
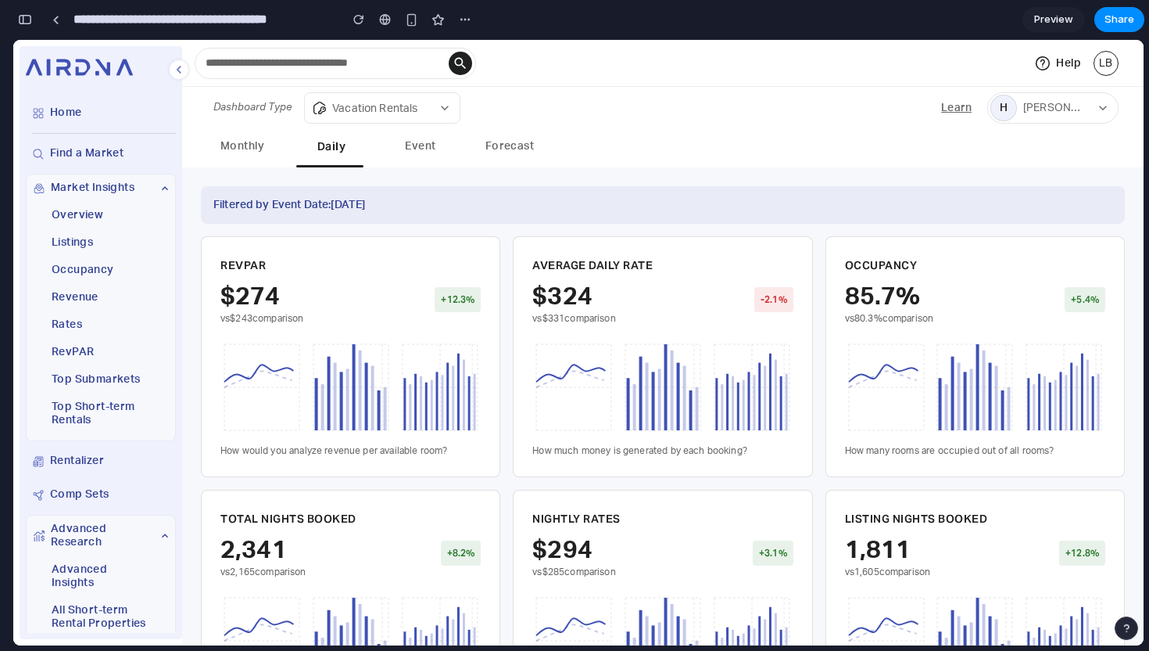
scroll to position [0, 0]
